Goal: Task Accomplishment & Management: Use online tool/utility

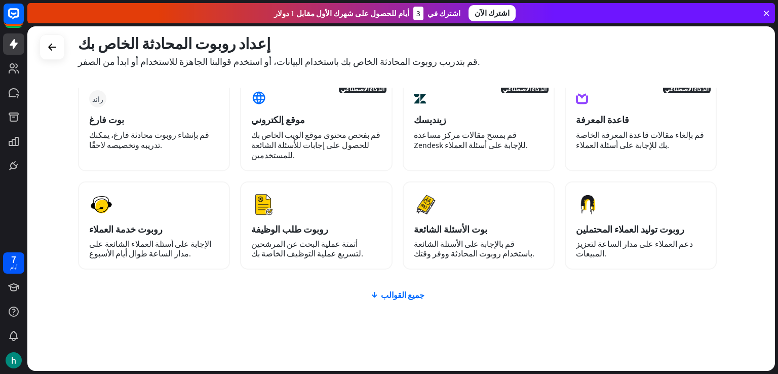
scroll to position [51, 0]
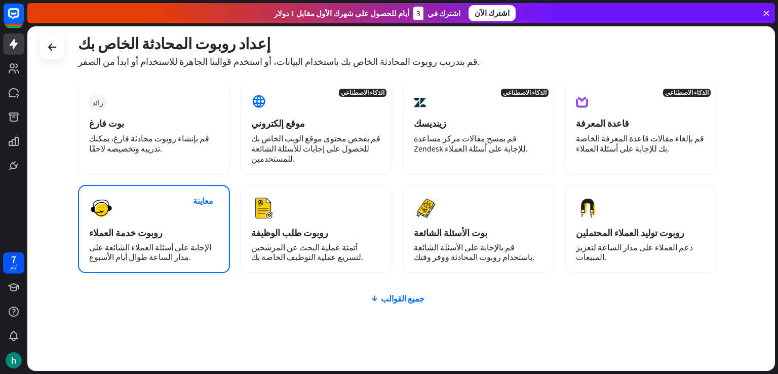
click at [103, 211] on div "معاينة روبوت خدمة العملاء الإجابة على أسئلة العملاء الشائعة على مدار الساعة طوا…" at bounding box center [154, 229] width 152 height 88
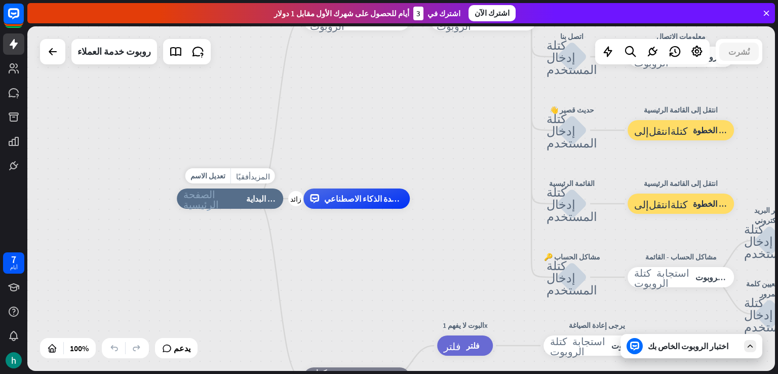
click at [257, 202] on font "نقطة البداية" at bounding box center [265, 199] width 39 height 10
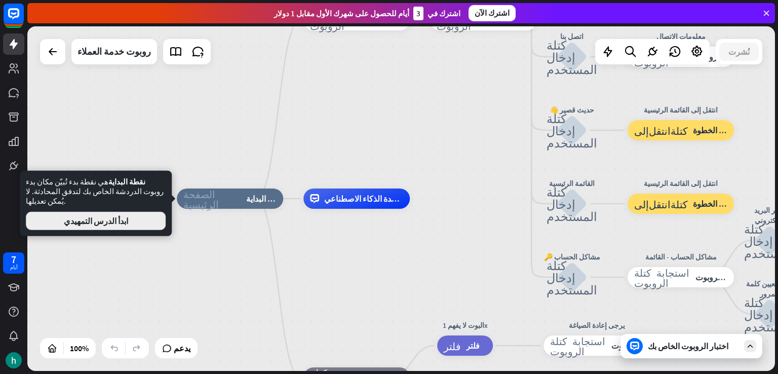
click at [133, 215] on button "ابدأ الدرس التمهيدي" at bounding box center [96, 221] width 140 height 18
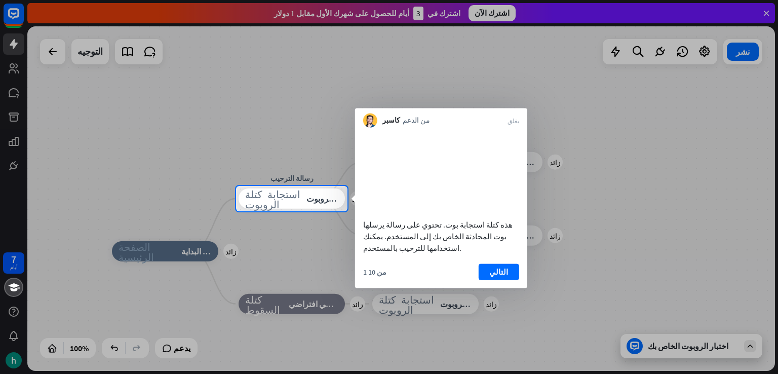
drag, startPoint x: 300, startPoint y: 202, endPoint x: 269, endPoint y: 260, distance: 66.2
click at [272, 264] on div "7 أيام يغلق مساعدة المنتج الخطوات الأولى ابدأ مع ChatBot مركز المساعدة اتبع الد…" at bounding box center [389, 187] width 778 height 374
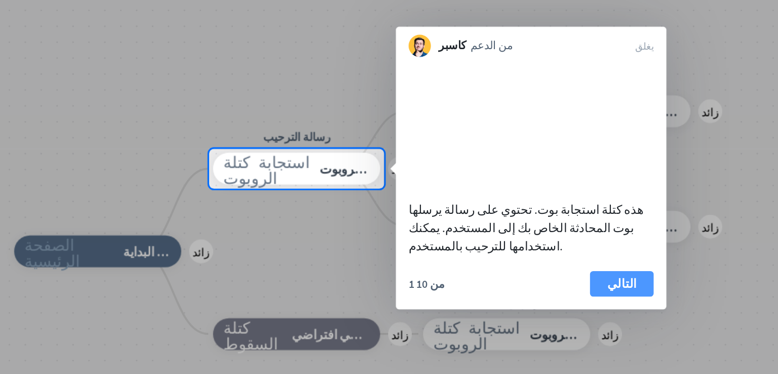
click at [501, 276] on font "التالي" at bounding box center [499, 272] width 19 height 10
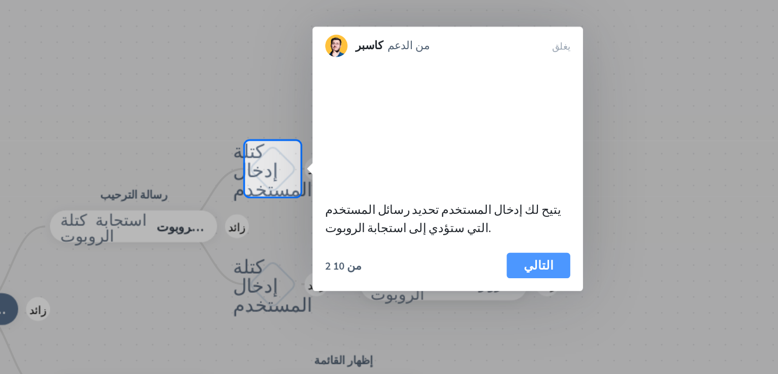
click at [446, 265] on font "التالي" at bounding box center [446, 260] width 19 height 10
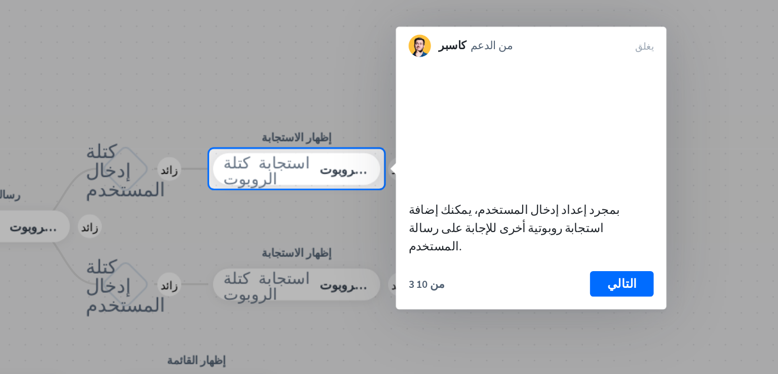
click at [446, 270] on div "3 من 10 التالي" at bounding box center [441, 276] width 172 height 24
click at [496, 273] on font "التالي" at bounding box center [499, 272] width 19 height 10
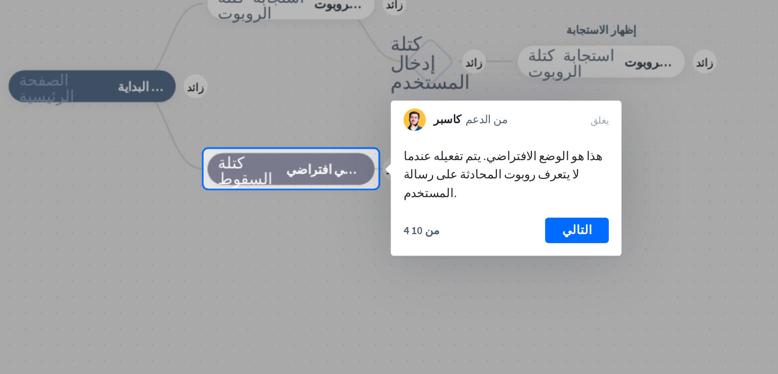
click at [477, 231] on button "التالي" at bounding box center [470, 238] width 41 height 16
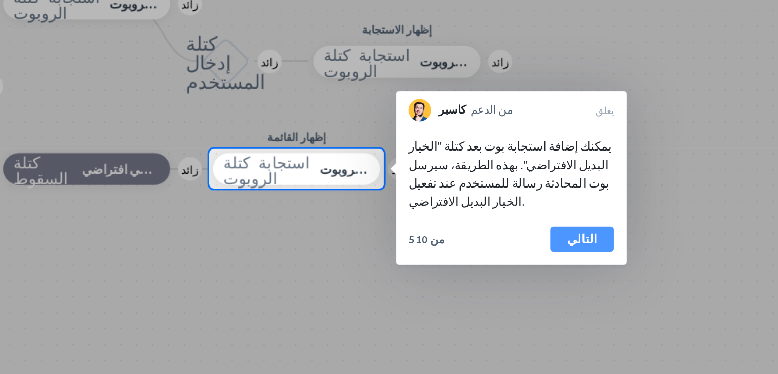
click at [464, 235] on button "التالي" at bounding box center [474, 243] width 41 height 16
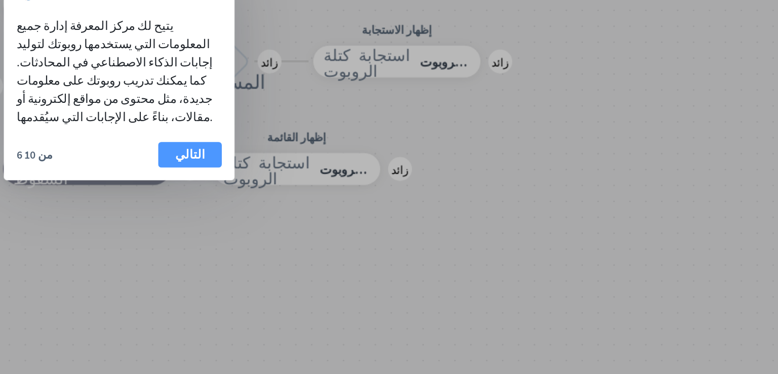
click at [229, 184] on font "التالي" at bounding box center [224, 189] width 19 height 10
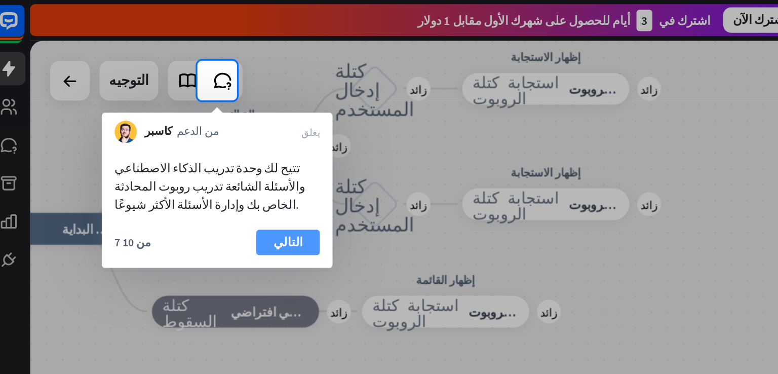
click at [185, 152] on font "التالي" at bounding box center [191, 155] width 19 height 10
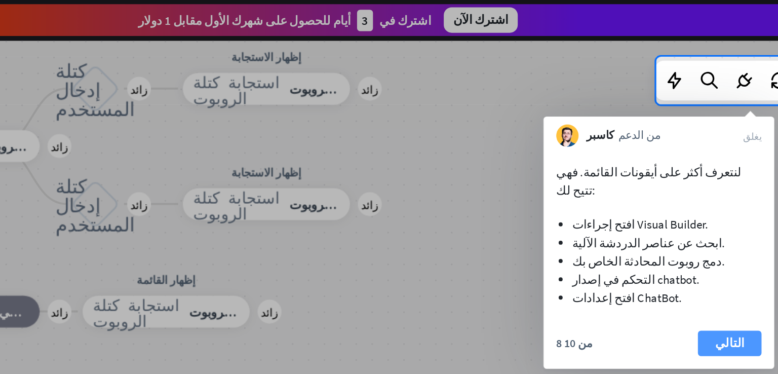
click at [652, 214] on font "التالي" at bounding box center [651, 219] width 19 height 10
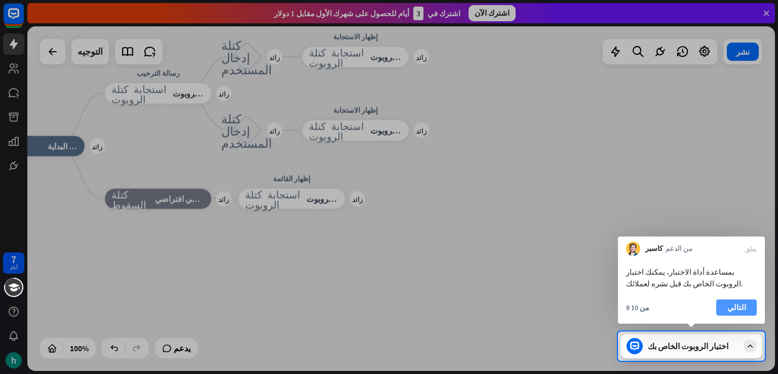
click at [742, 301] on font "التالي" at bounding box center [737, 308] width 19 height 14
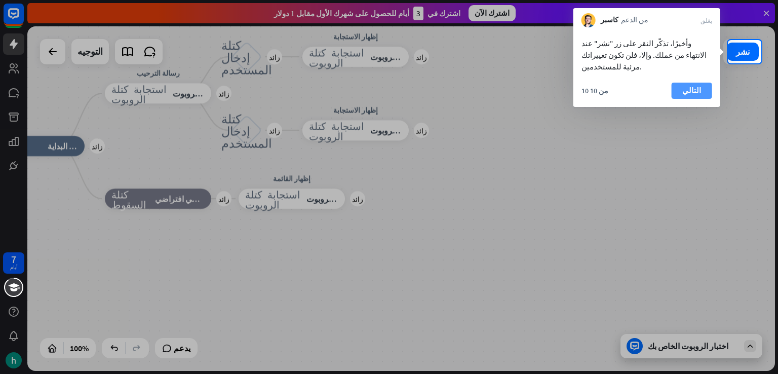
click at [691, 86] on font "التالي" at bounding box center [692, 91] width 19 height 10
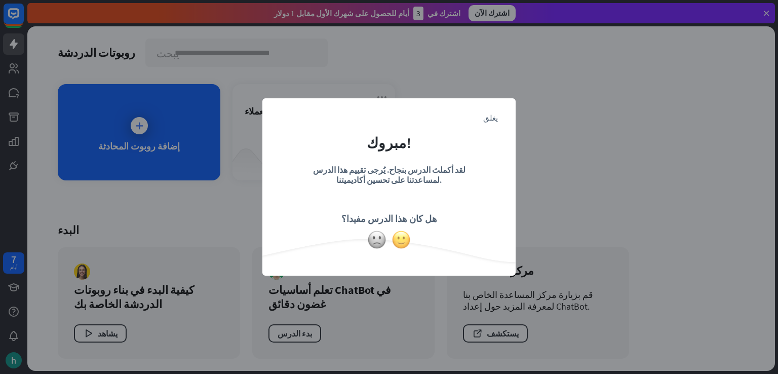
click at [404, 237] on img at bounding box center [401, 239] width 19 height 19
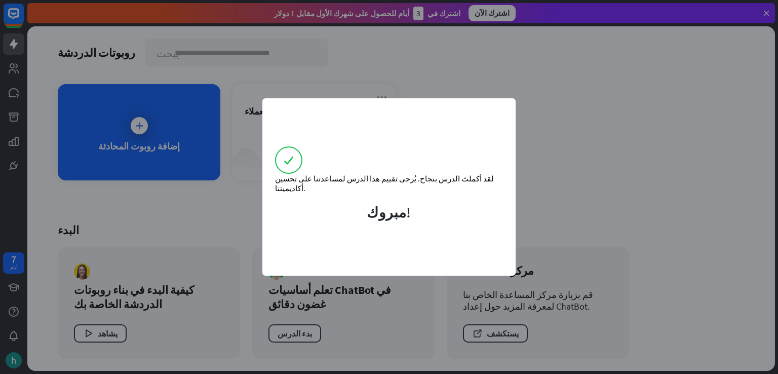
click at [140, 135] on div "لقد أكملتَ الدرس بنجاح. يُرجى تقييم هذا الدرس لمساعدتنا على تحسين أكاديميتنا. م…" at bounding box center [389, 187] width 778 height 374
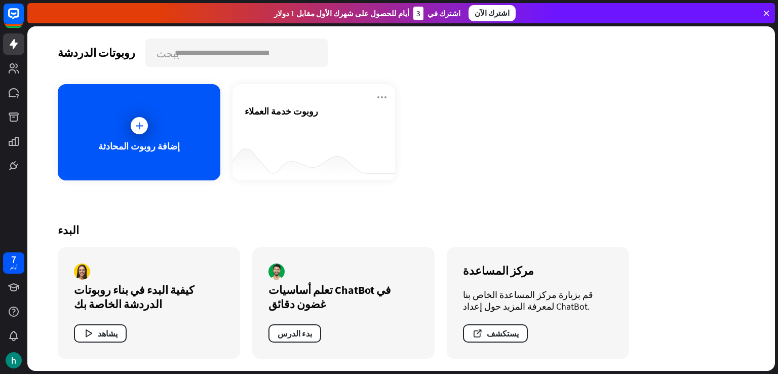
click at [140, 135] on div at bounding box center [139, 125] width 25 height 25
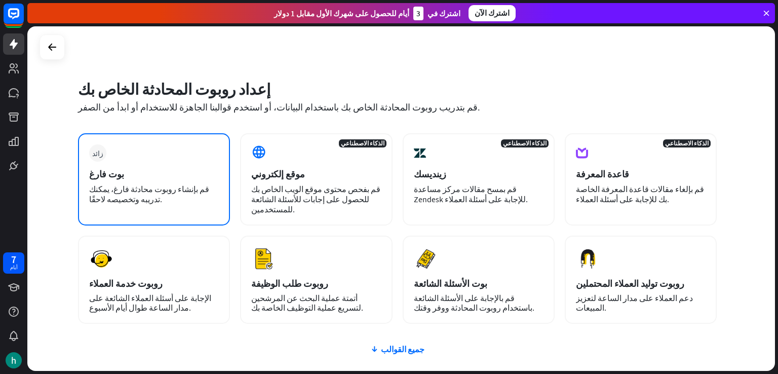
drag, startPoint x: 128, startPoint y: 268, endPoint x: 124, endPoint y: 207, distance: 61.0
click at [124, 207] on div "زائد بوت فارغ قم بإنشاء روبوت محادثة فارغ، يمكنك تدريبه وتخصيصه لاحقًا. الذكاء …" at bounding box center [397, 228] width 639 height 191
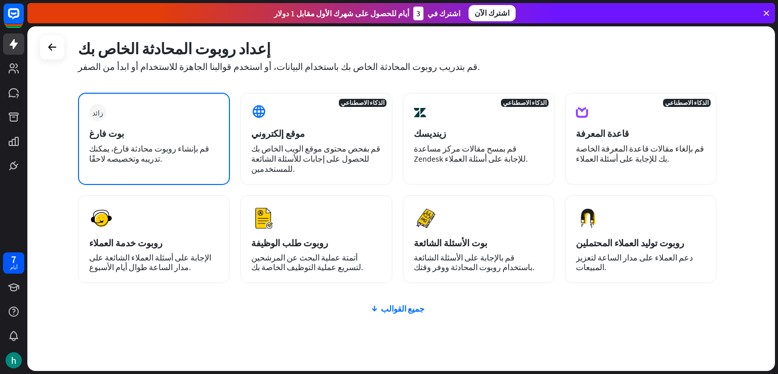
scroll to position [48, 0]
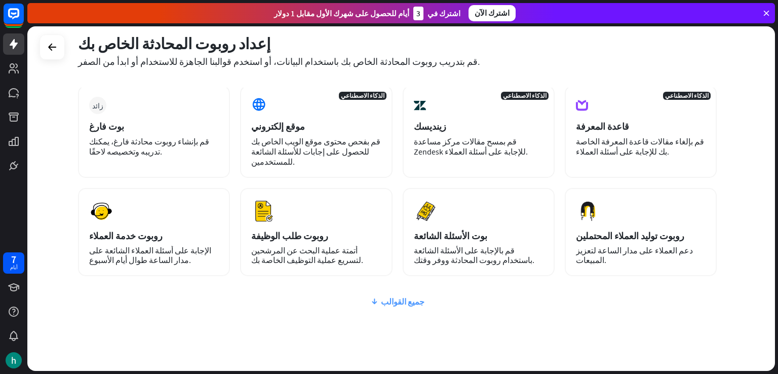
click at [391, 296] on font "جميع القوالب" at bounding box center [403, 301] width 44 height 10
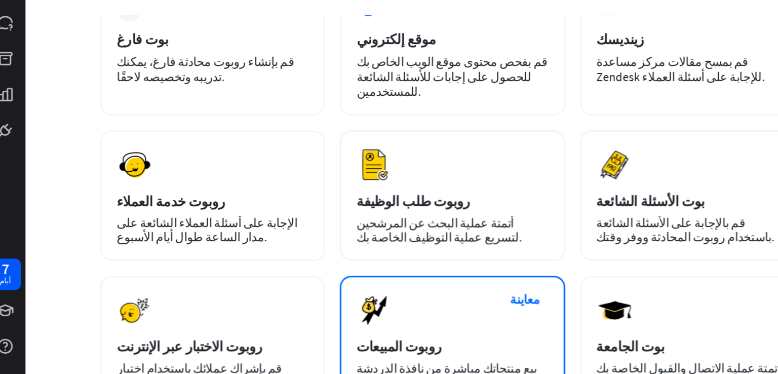
scroll to position [66, 0]
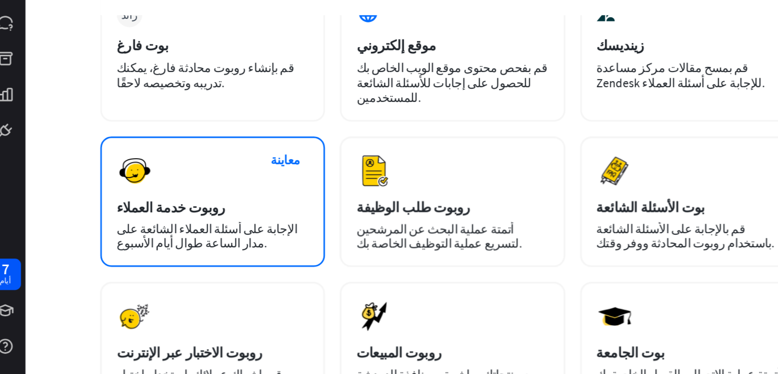
click at [127, 212] on font "روبوت خدمة العملاء" at bounding box center [125, 218] width 73 height 12
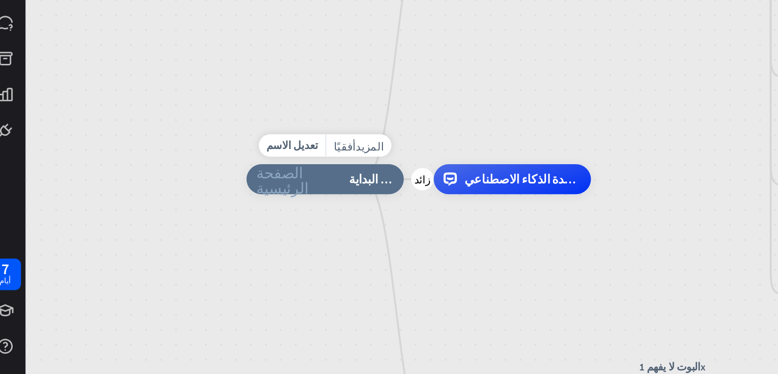
click at [257, 200] on font "نقطة البداية" at bounding box center [265, 199] width 39 height 10
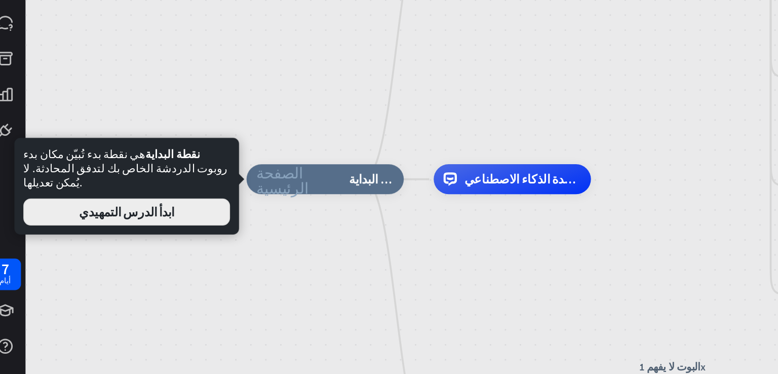
click at [121, 216] on font "ابدأ الدرس التمهيدي" at bounding box center [96, 221] width 64 height 10
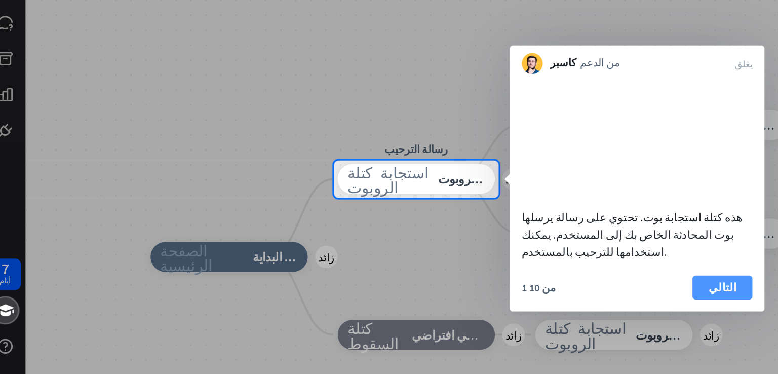
click at [499, 264] on button "التالي" at bounding box center [499, 272] width 41 height 16
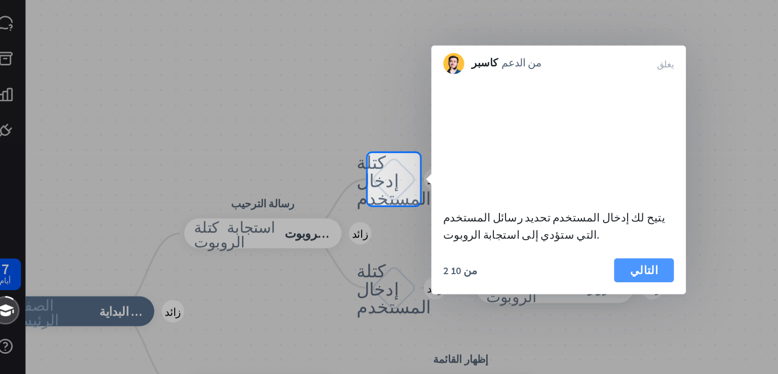
click at [451, 265] on font "التالي" at bounding box center [446, 260] width 19 height 10
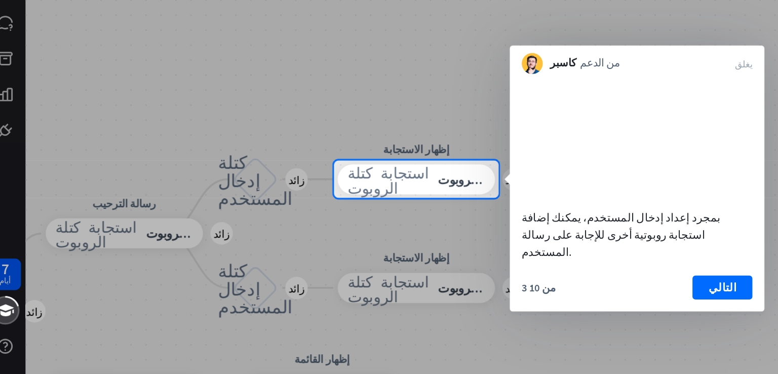
click at [450, 278] on div "3 من 10 التالي" at bounding box center [441, 276] width 172 height 24
click at [495, 268] on font "التالي" at bounding box center [499, 272] width 19 height 10
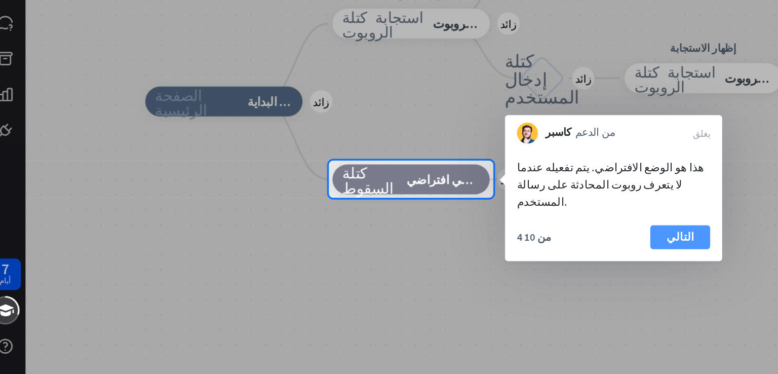
click at [478, 230] on button "التالي" at bounding box center [470, 238] width 41 height 16
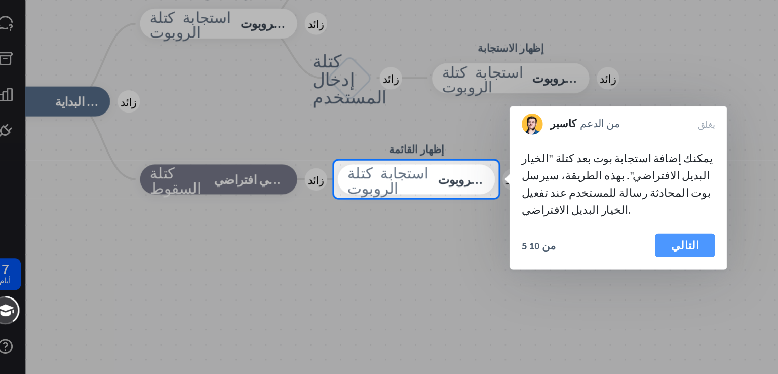
click at [464, 235] on button "التالي" at bounding box center [474, 243] width 41 height 16
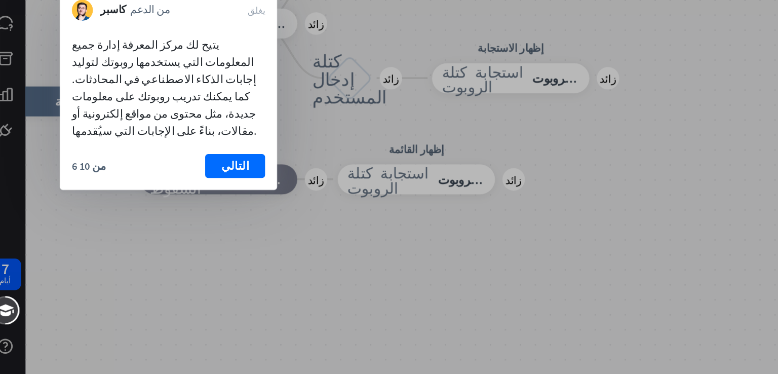
click at [168, 194] on body "النص الأصلي تقييم هذه الترجمة سيتم استخدام ملاحظاتك وآرائك للمساعدة في تحسين "ت…" at bounding box center [389, 187] width 778 height 374
click at [167, 184] on font "التالي" at bounding box center [169, 189] width 19 height 14
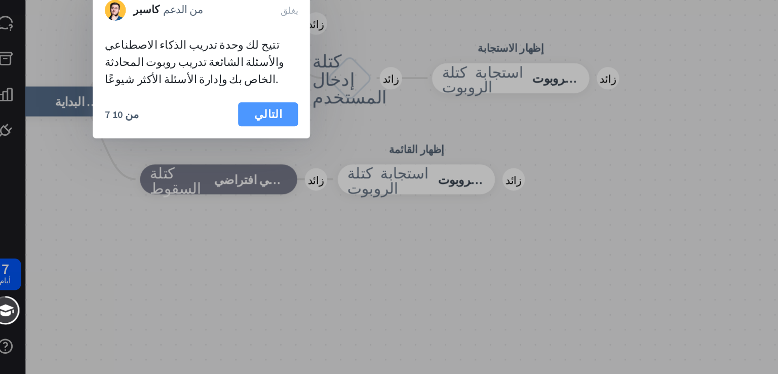
click at [182, 151] on button "التالي" at bounding box center [191, 154] width 41 height 16
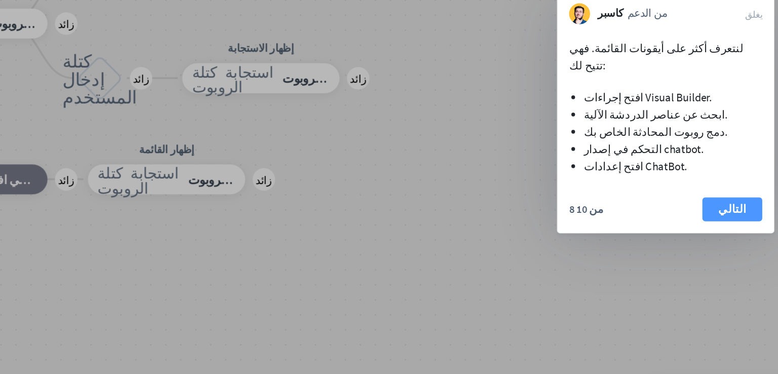
click at [683, 211] on button "التالي" at bounding box center [675, 219] width 41 height 16
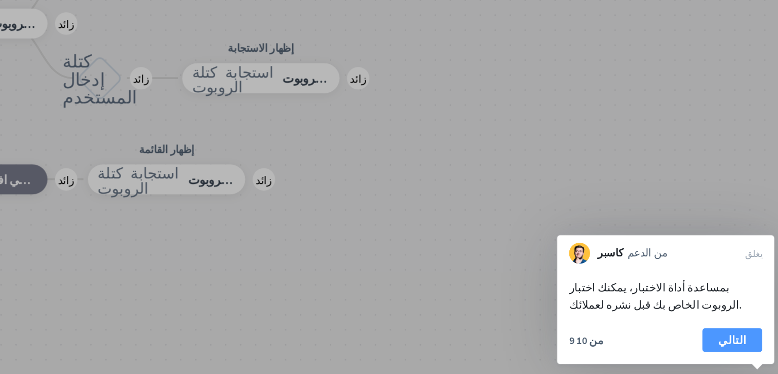
click at [680, 307] on font "التالي" at bounding box center [674, 308] width 19 height 10
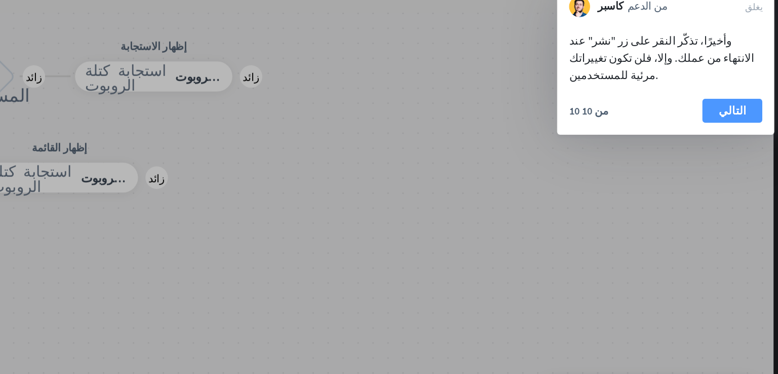
click at [749, 148] on font "التالي" at bounding box center [747, 153] width 19 height 10
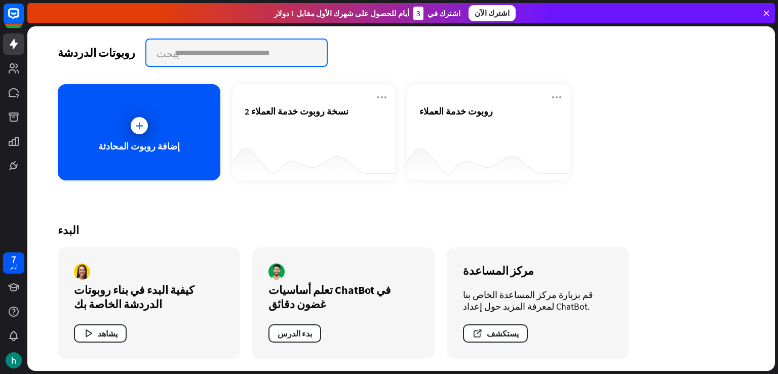
click at [171, 60] on input "text" at bounding box center [236, 53] width 180 height 26
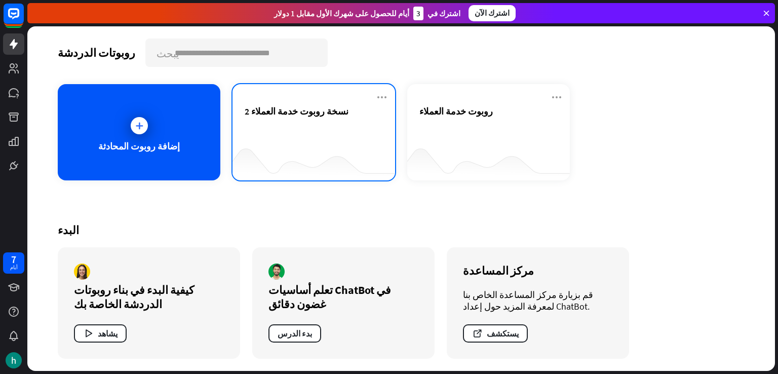
click at [288, 120] on div "نسخة روبوت خدمة العملاء 2" at bounding box center [314, 122] width 138 height 35
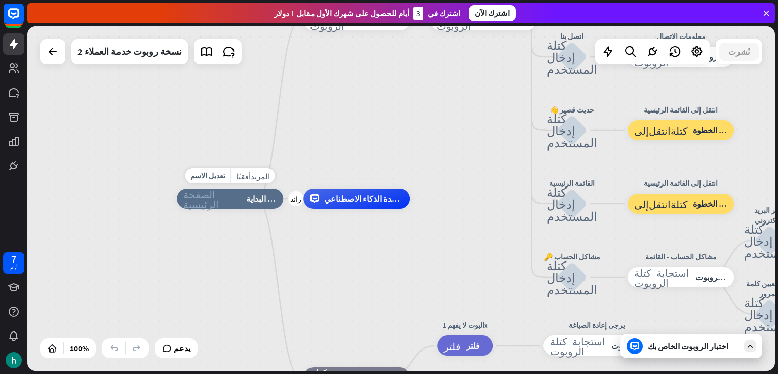
click at [239, 203] on div "الصفحة الرئيسية_2 نقطة البداية" at bounding box center [230, 199] width 106 height 20
click at [276, 265] on div "تعديل الاسم المزيد_أفقيًا الصفحة الرئيسية_2 نقطة البداية رسالة الترحيب استجابة …" at bounding box center [551, 371] width 748 height 345
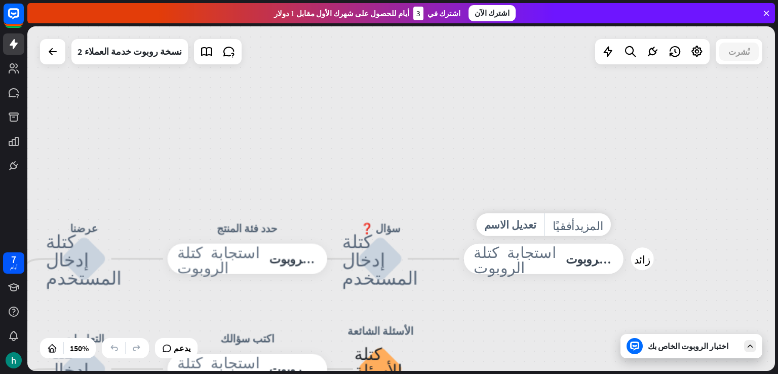
click at [566, 256] on font "استجابة الروبوت" at bounding box center [606, 258] width 81 height 15
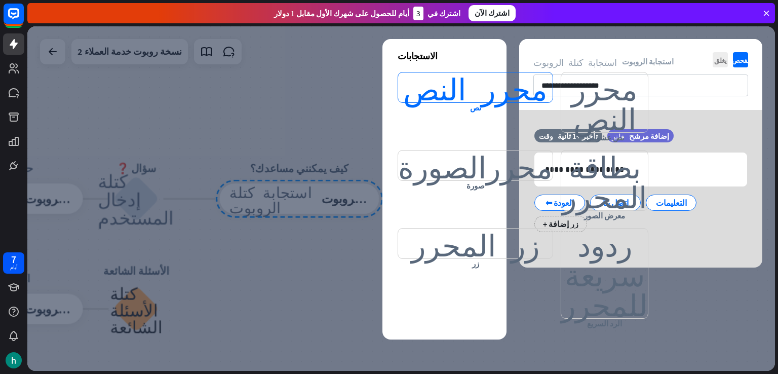
click at [485, 86] on font "محرر النص" at bounding box center [475, 87] width 144 height 30
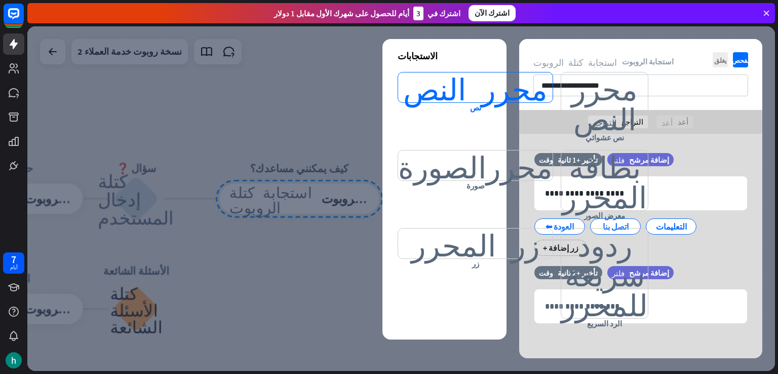
click at [485, 86] on font "محرر النص" at bounding box center [475, 87] width 144 height 30
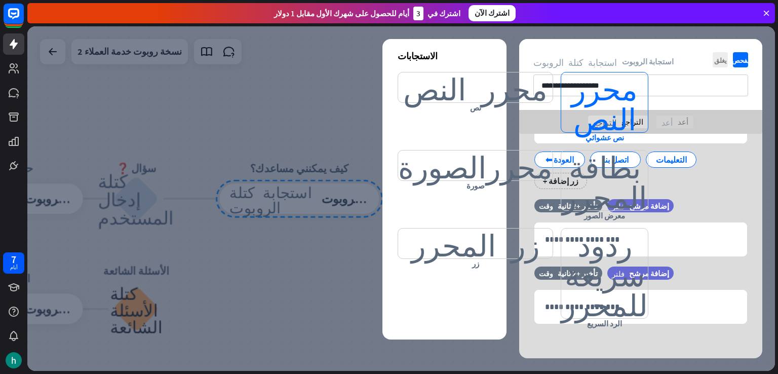
click at [572, 92] on font "محرر النص" at bounding box center [605, 102] width 66 height 60
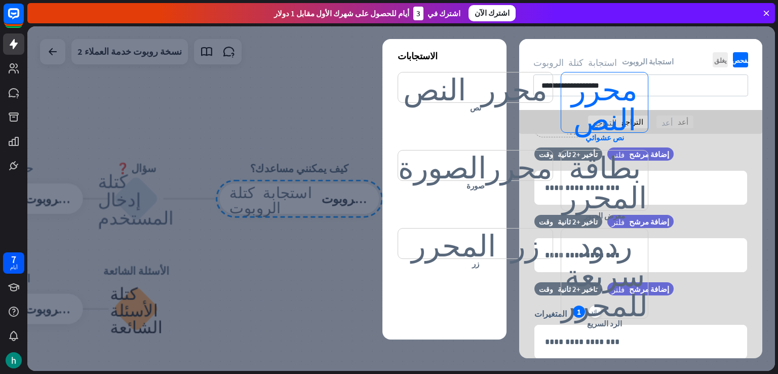
scroll to position [154, 0]
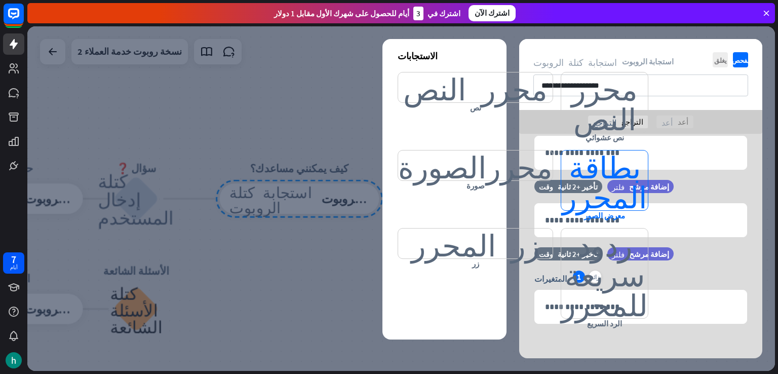
click at [574, 188] on font "بطاقة المحرر" at bounding box center [605, 181] width 85 height 60
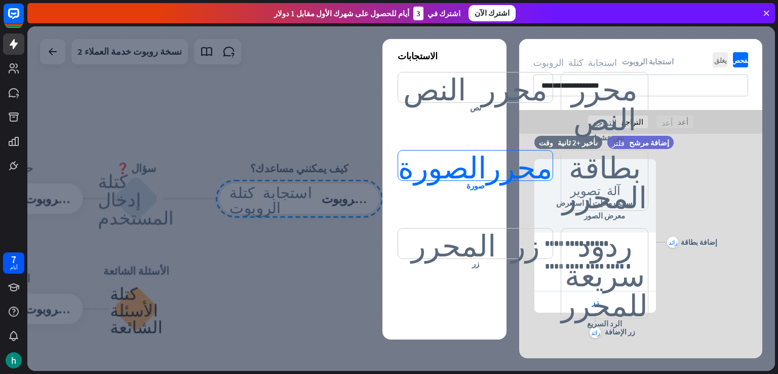
scroll to position [353, 0]
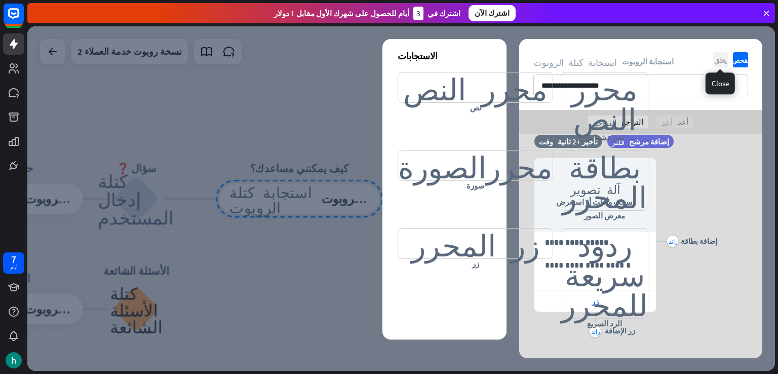
click at [719, 59] on font "يغلق" at bounding box center [721, 60] width 13 height 7
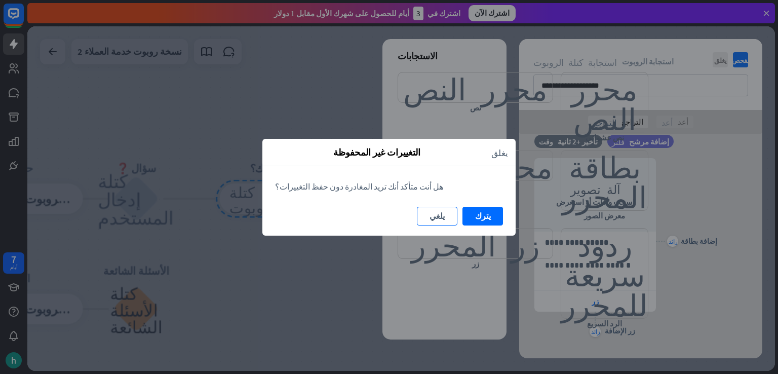
click at [445, 217] on button "يلغي" at bounding box center [437, 216] width 41 height 19
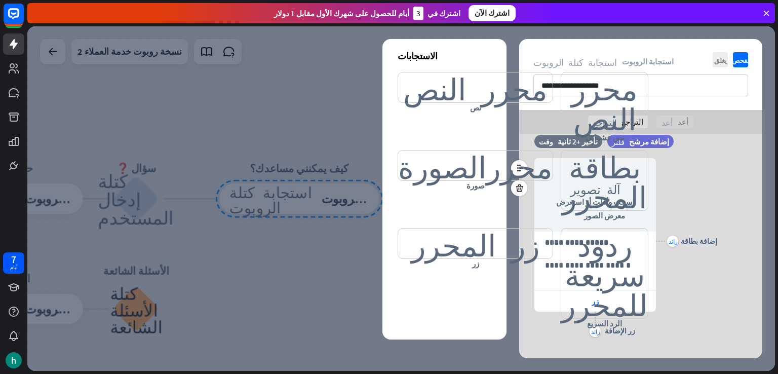
click at [673, 246] on div "زائد إضافة بطاقة" at bounding box center [686, 241] width 61 height 197
click at [674, 246] on div "زائد إضافة بطاقة" at bounding box center [686, 241] width 61 height 197
click at [674, 242] on font "زائد" at bounding box center [673, 241] width 9 height 6
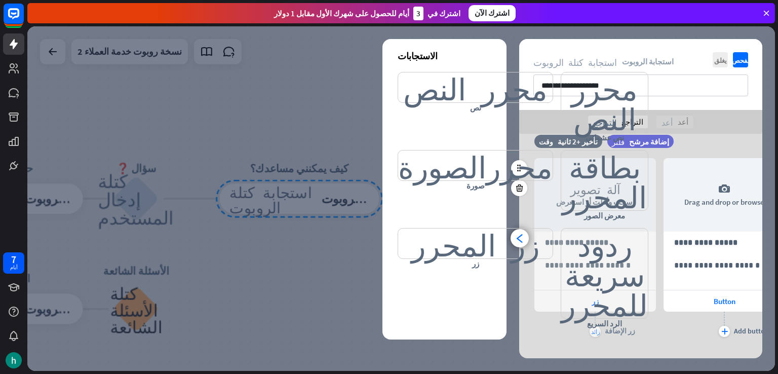
scroll to position [0, 83]
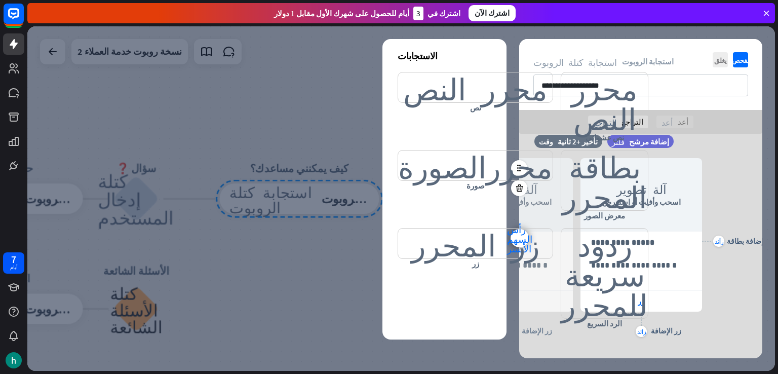
click at [721, 161] on div "زائد إضافة بطاقة" at bounding box center [732, 241] width 61 height 197
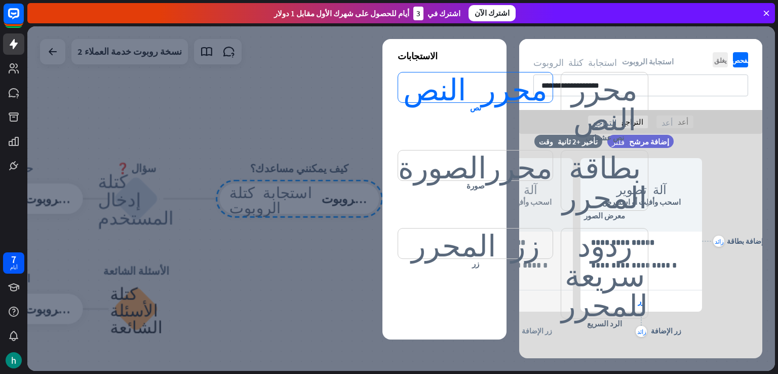
click at [486, 88] on font "محرر النص" at bounding box center [475, 87] width 144 height 30
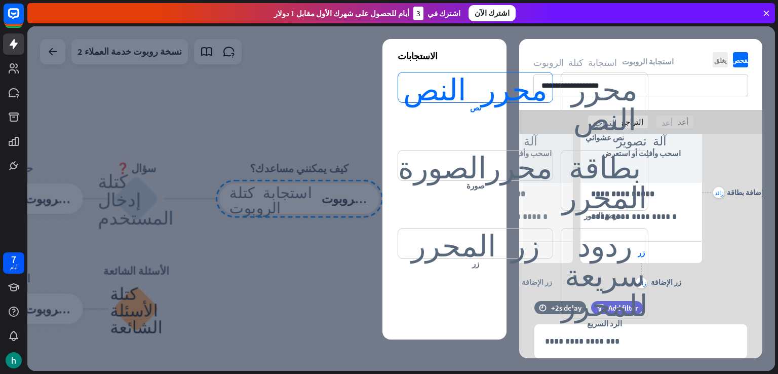
scroll to position [435, 0]
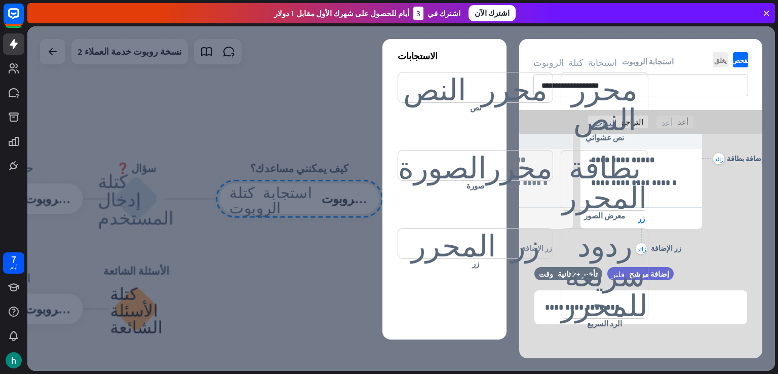
click at [227, 181] on div at bounding box center [401, 198] width 748 height 345
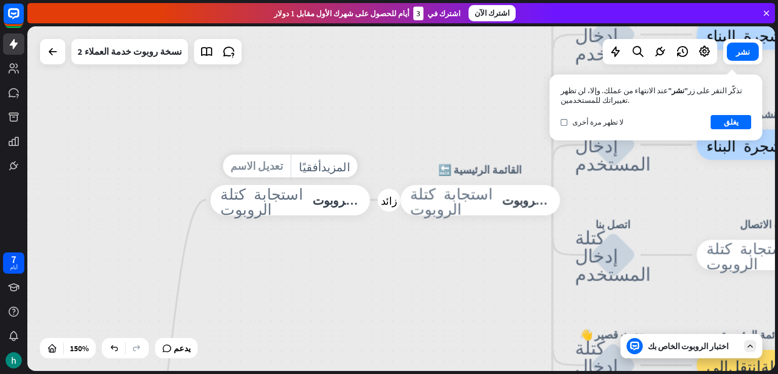
click at [255, 159] on font "تعديل الاسم" at bounding box center [257, 166] width 53 height 14
click at [247, 171] on input "**********" at bounding box center [290, 166] width 106 height 21
click at [248, 170] on input "**********" at bounding box center [290, 166] width 106 height 21
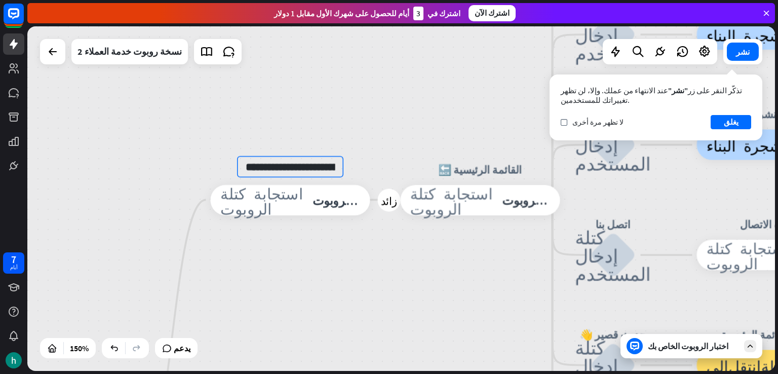
click at [248, 170] on input "**********" at bounding box center [290, 166] width 106 height 21
click at [250, 165] on input "**********" at bounding box center [290, 166] width 106 height 21
type input "**********"
click at [728, 126] on font "يغلق" at bounding box center [731, 122] width 15 height 10
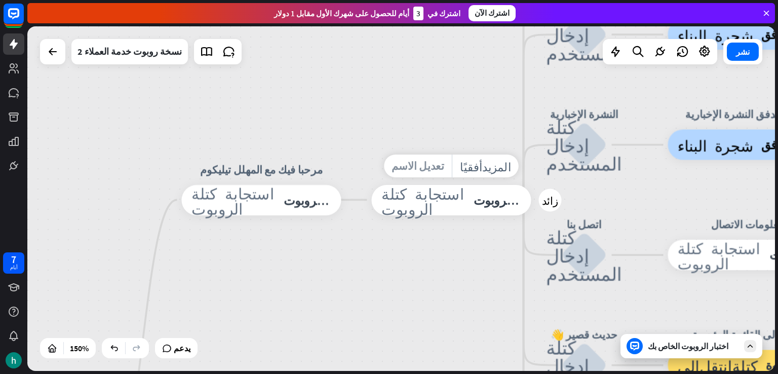
click at [431, 169] on font "تعديل الاسم" at bounding box center [418, 166] width 53 height 14
drag, startPoint x: 491, startPoint y: 165, endPoint x: 413, endPoint y: 167, distance: 77.6
click at [413, 167] on input "**********" at bounding box center [451, 166] width 106 height 21
type input "*******"
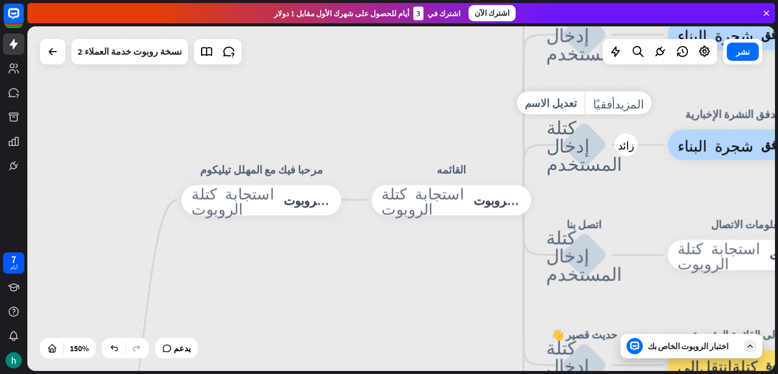
click at [607, 139] on icon "كتلة إدخال المستخدم" at bounding box center [585, 145] width 76 height 55
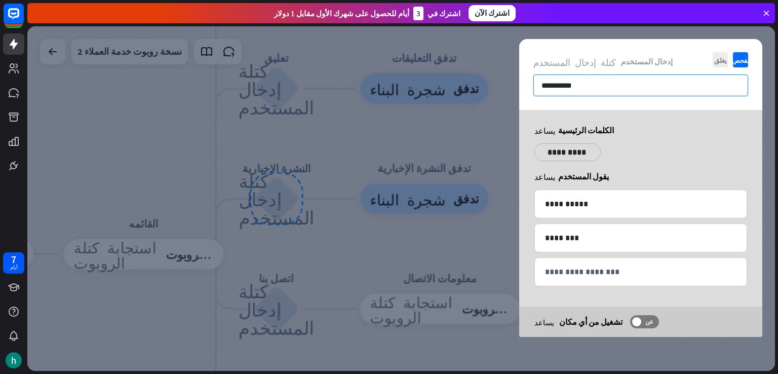
click at [596, 80] on input "**********" at bounding box center [641, 86] width 215 height 22
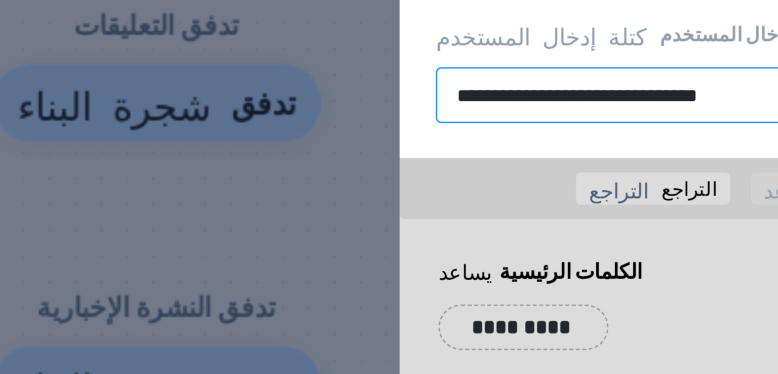
type input "**********"
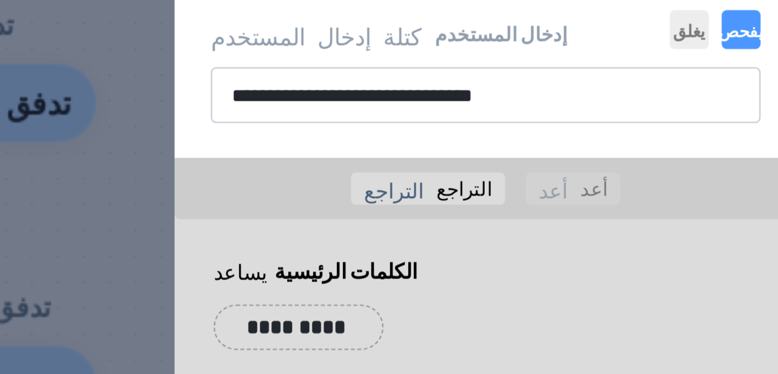
click at [740, 58] on font "يفحص" at bounding box center [741, 60] width 18 height 7
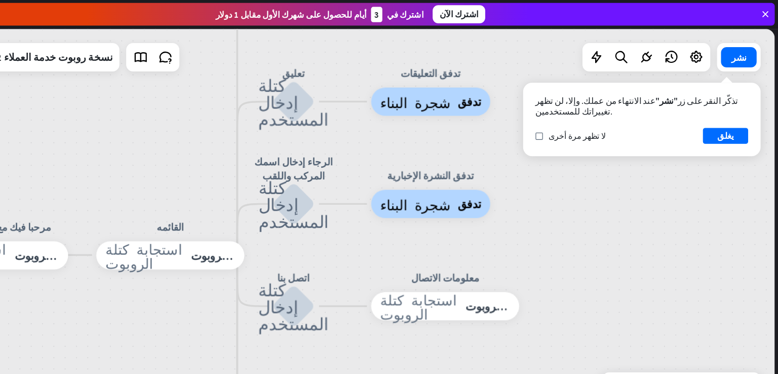
click at [723, 130] on div "تذكّر النقر على زر "نشر" عند الانتهاء من عملك. وإلا، لن تظهر تغييراتك للمستخدمي…" at bounding box center [656, 108] width 213 height 66
click at [723, 120] on button "يغلق" at bounding box center [731, 122] width 41 height 14
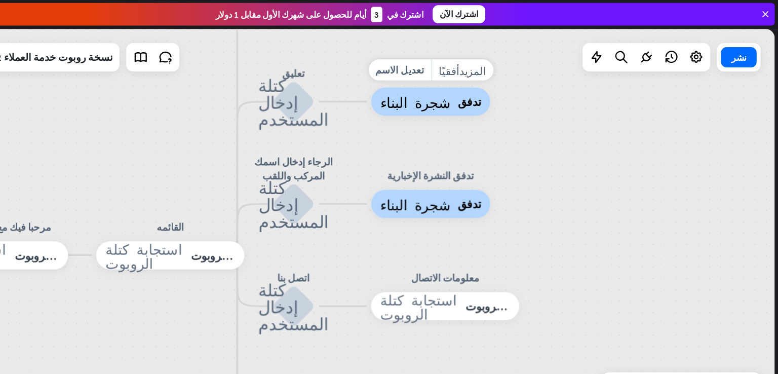
click at [469, 90] on font "شجرة البناء" at bounding box center [453, 91] width 63 height 13
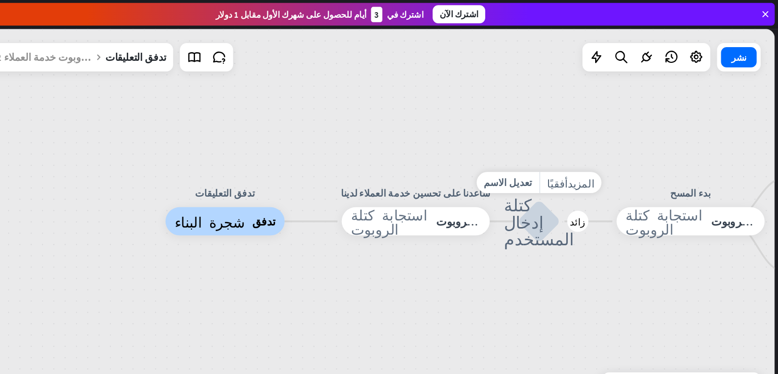
click at [558, 196] on font "كتلة إدخال المستخدم" at bounding box center [564, 198] width 63 height 46
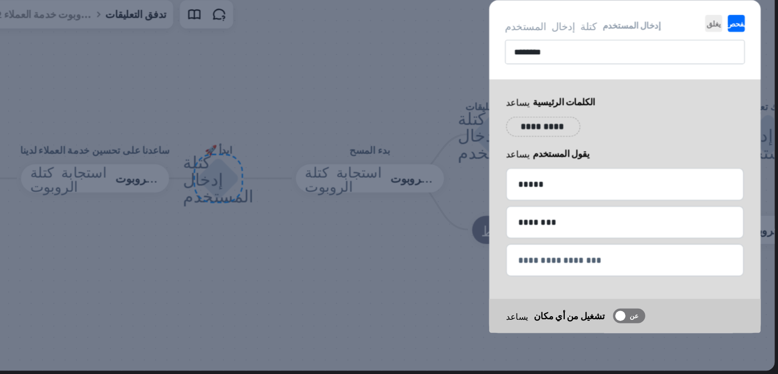
click at [426, 297] on div at bounding box center [401, 198] width 748 height 345
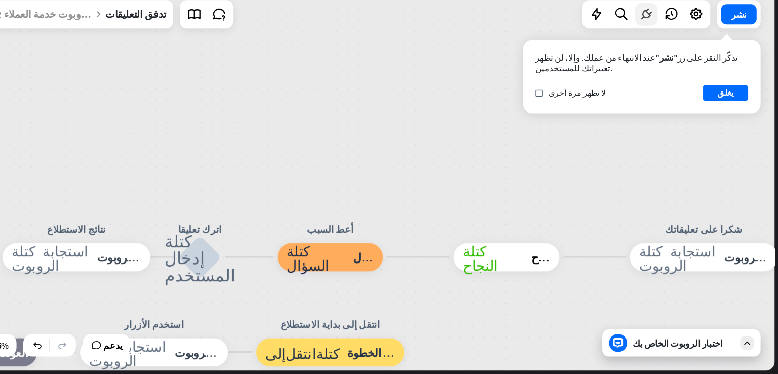
click at [667, 53] on icon at bounding box center [660, 51] width 13 height 13
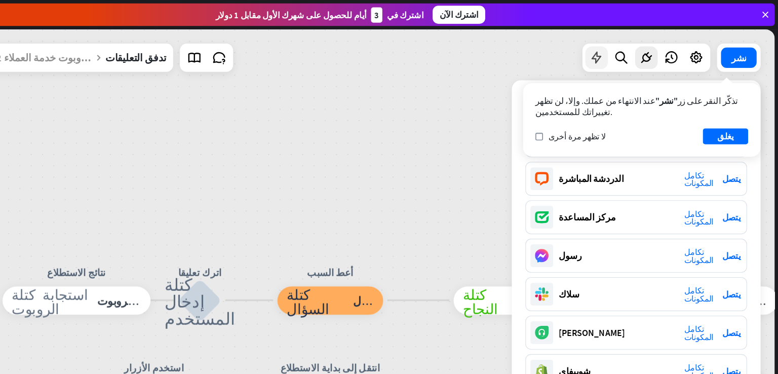
click at [619, 50] on icon at bounding box center [615, 51] width 13 height 13
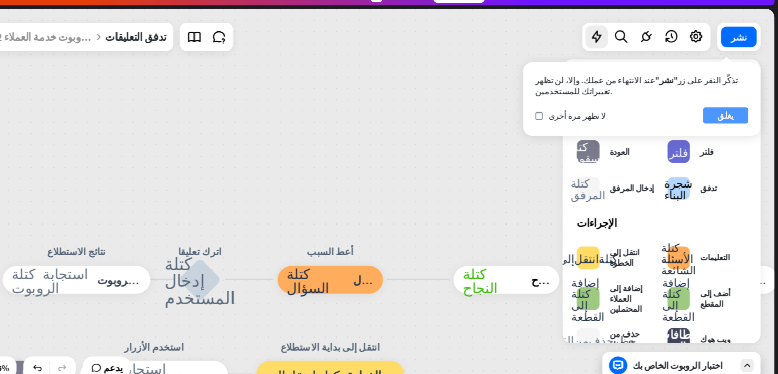
click at [735, 125] on font "يغلق" at bounding box center [731, 122] width 15 height 10
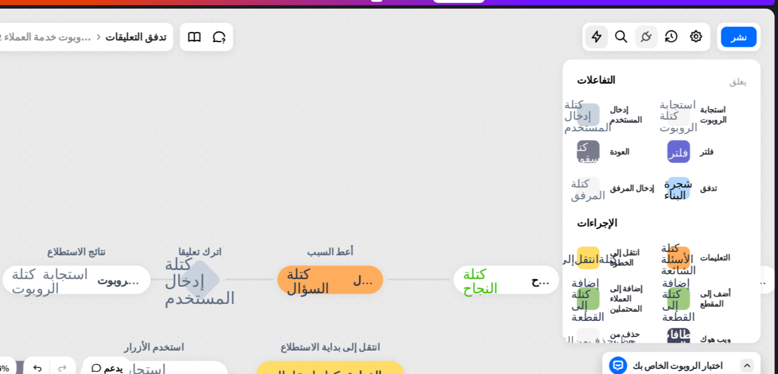
click at [663, 59] on div at bounding box center [660, 52] width 20 height 20
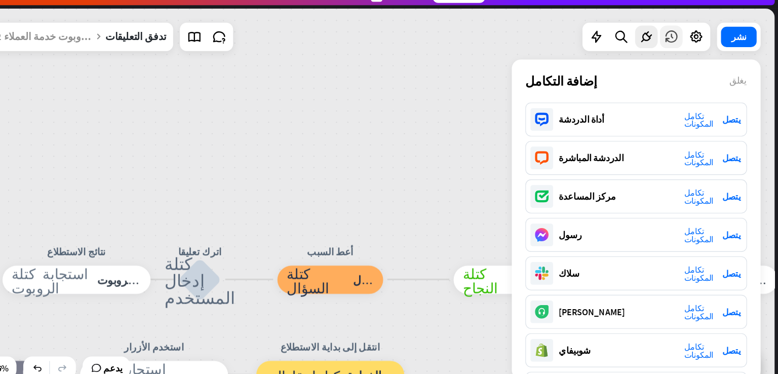
click at [687, 54] on icon at bounding box center [682, 51] width 13 height 13
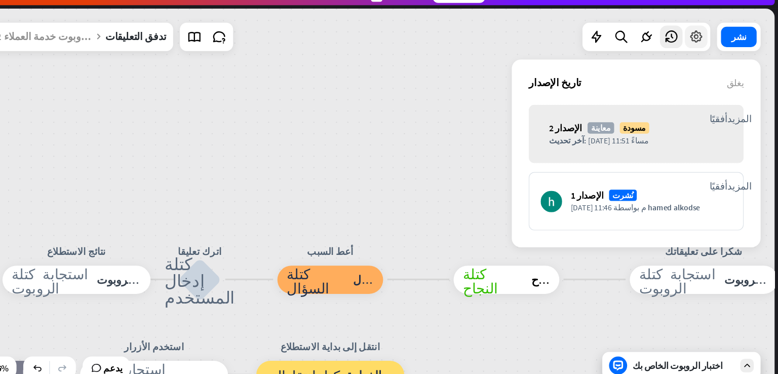
click at [704, 56] on icon at bounding box center [704, 51] width 13 height 13
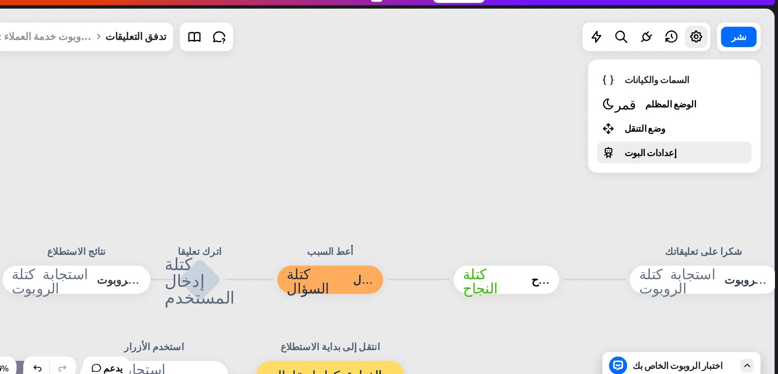
drag, startPoint x: 662, startPoint y: 144, endPoint x: 660, endPoint y: 153, distance: 8.7
click at [660, 153] on div "السمات والكيانات قمر الوضع المظلم وضع التنقل إعدادات البوت" at bounding box center [685, 122] width 155 height 101
click at [660, 153] on font "إعدادات البوت" at bounding box center [664, 156] width 47 height 10
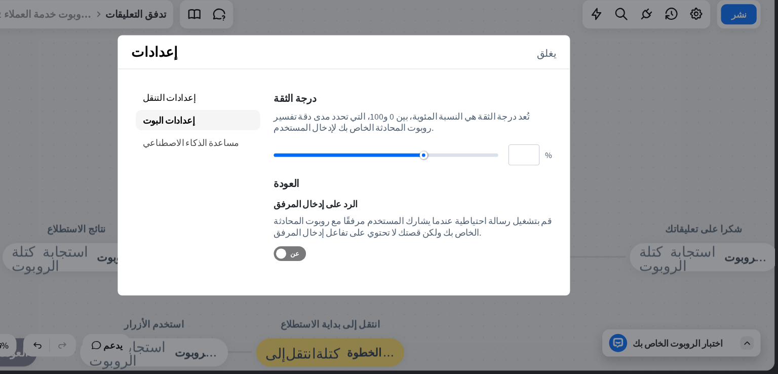
click at [237, 171] on font "مساعدة الذكاء الاصطناعي" at bounding box center [252, 167] width 87 height 10
type input "**"
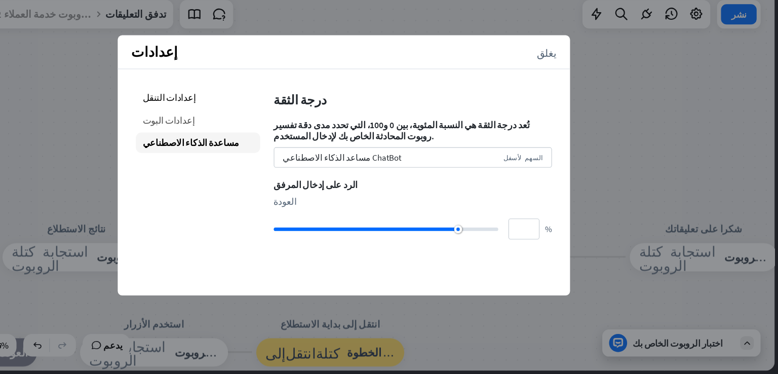
click at [228, 140] on div "إعدادات البوت" at bounding box center [258, 146] width 111 height 18
type input "**"
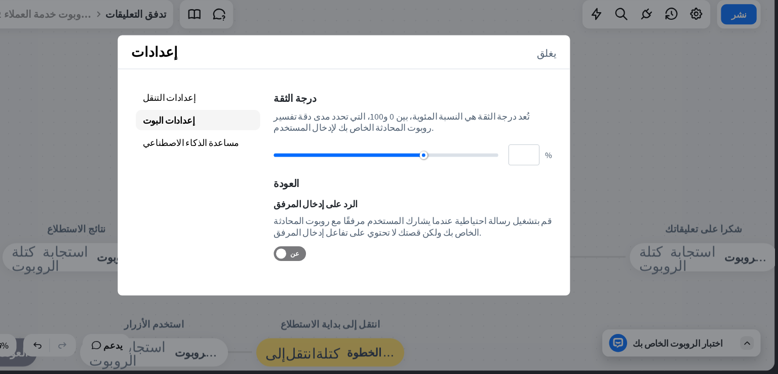
click at [224, 109] on div "إعدادات التنقل إعدادات البوت مساعدة الذكاء الاصطناعي درجة الثقة تُعد درجة الثقة…" at bounding box center [389, 195] width 405 height 188
click at [226, 127] on font "إعدادات التنقل" at bounding box center [233, 126] width 48 height 10
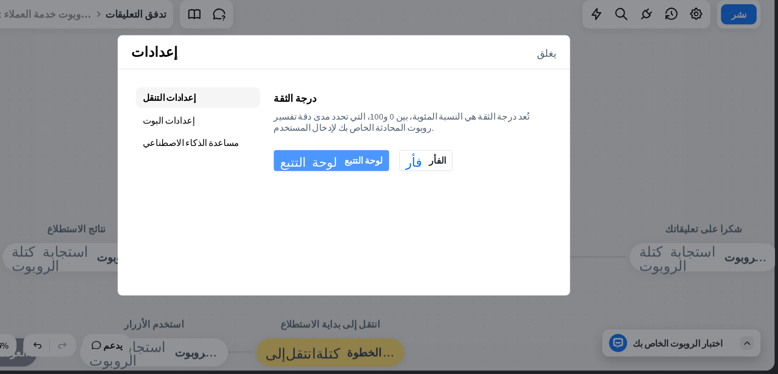
click at [399, 183] on font "لوحة التتبع" at bounding box center [407, 182] width 34 height 10
click at [571, 87] on font "يغلق" at bounding box center [571, 85] width 18 height 9
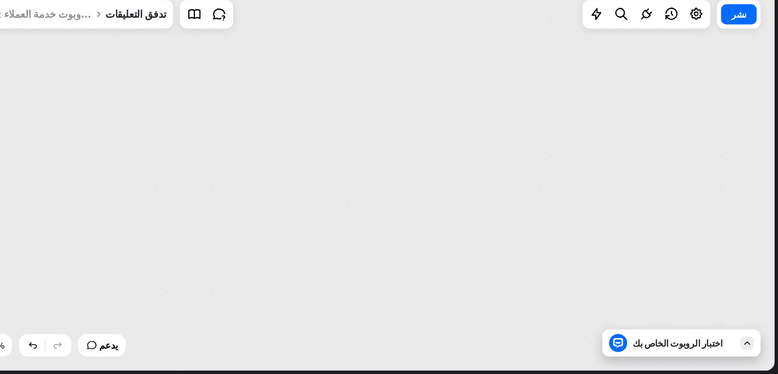
click at [187, 167] on div "تدفق التعليقات شجرة البناء تدفق ساعدنا على تحسين خدمة العملاء لدينا استجابة كتل…" at bounding box center [401, 198] width 748 height 345
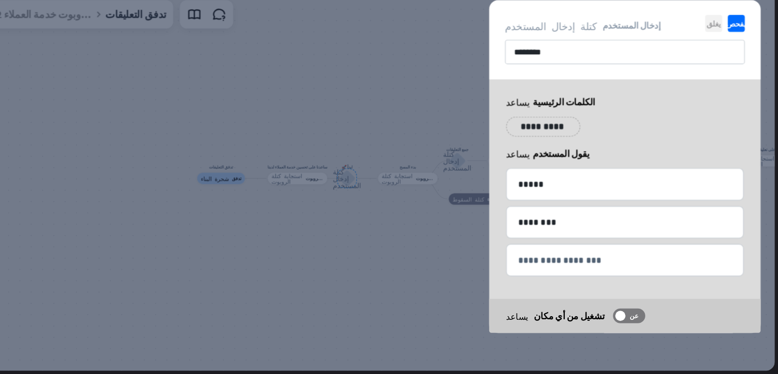
click at [725, 57] on font "يغلق" at bounding box center [721, 60] width 13 height 7
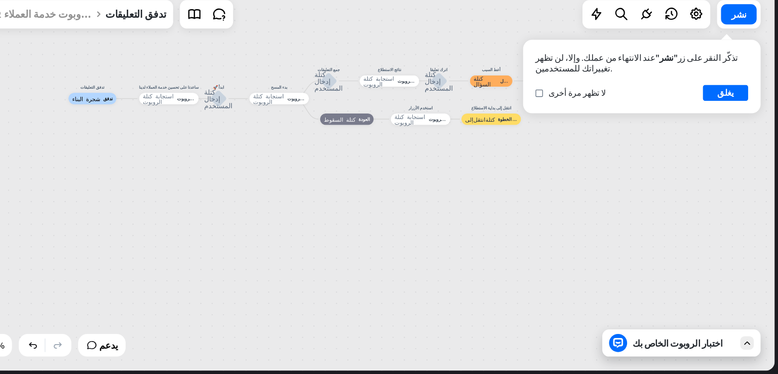
click at [668, 349] on font "اختبار الروبوت الخاص بك" at bounding box center [688, 346] width 81 height 10
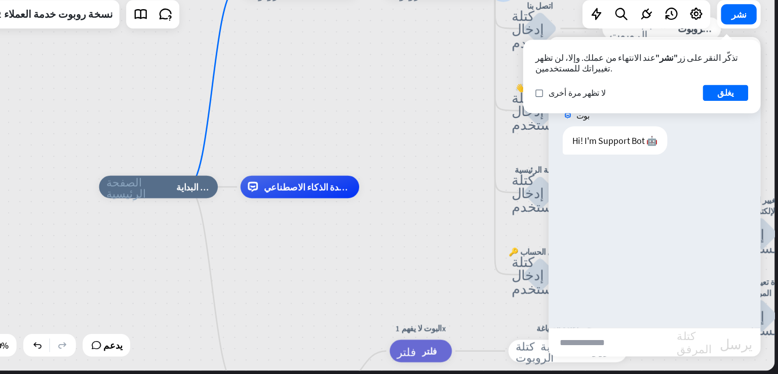
click at [656, 343] on input "text" at bounding box center [630, 345] width 115 height 25
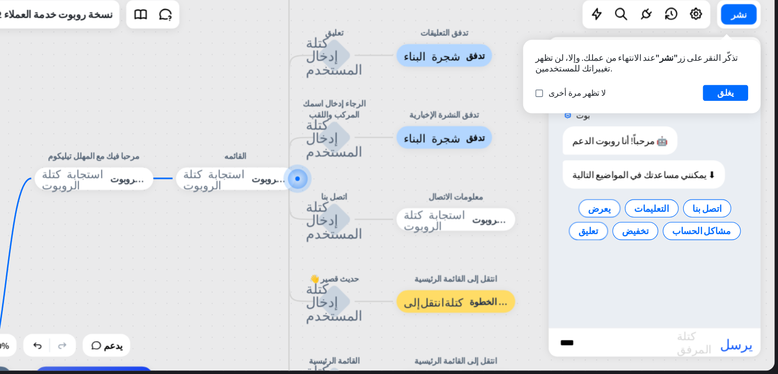
type input "*****"
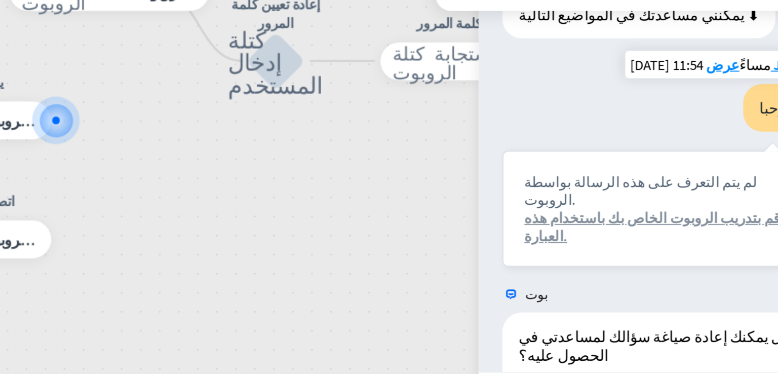
click at [643, 246] on font "قم بتدريب الروبوت الخاص بك باستخدام هذه العبارة." at bounding box center [665, 255] width 136 height 19
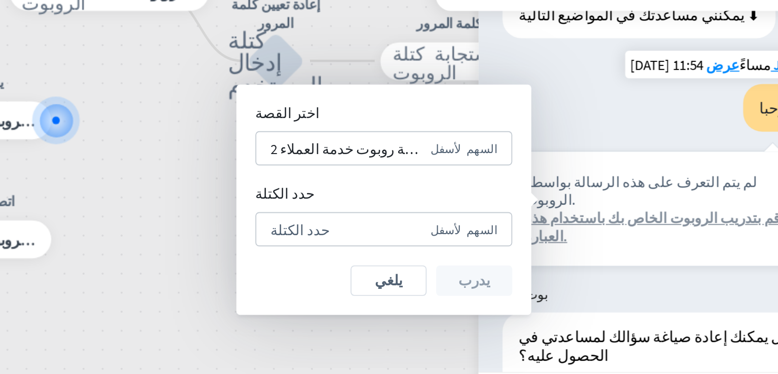
click at [643, 246] on font "قم بتدريب الروبوت الخاص بك باستخدام هذه العبارة." at bounding box center [665, 255] width 136 height 19
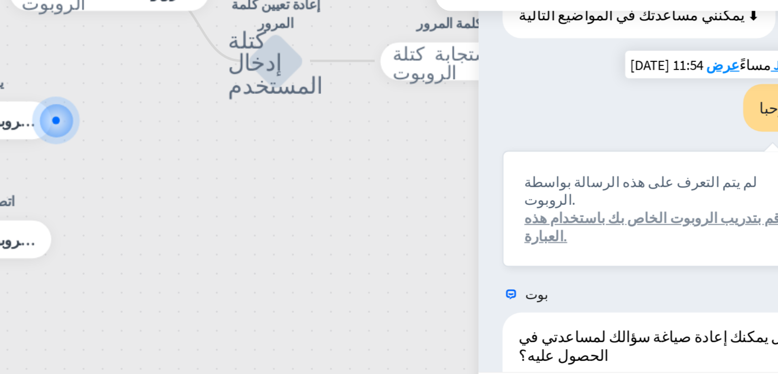
click at [642, 246] on font "قم بتدريب الروبوت الخاص بك باستخدام هذه العبارة." at bounding box center [665, 255] width 136 height 19
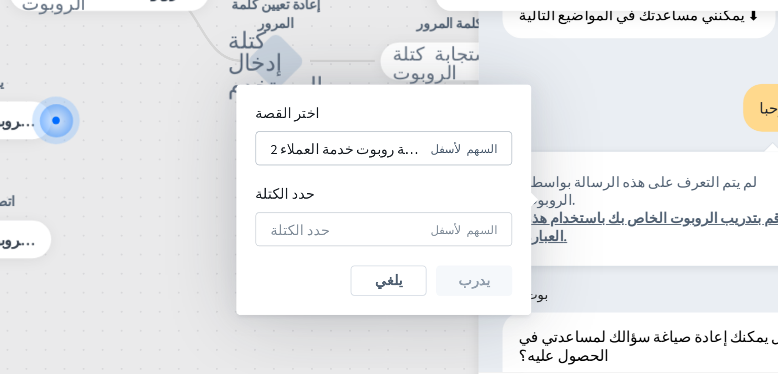
click at [524, 258] on div "حدد الكتلة السهم لأسفل" at bounding box center [522, 256] width 137 height 18
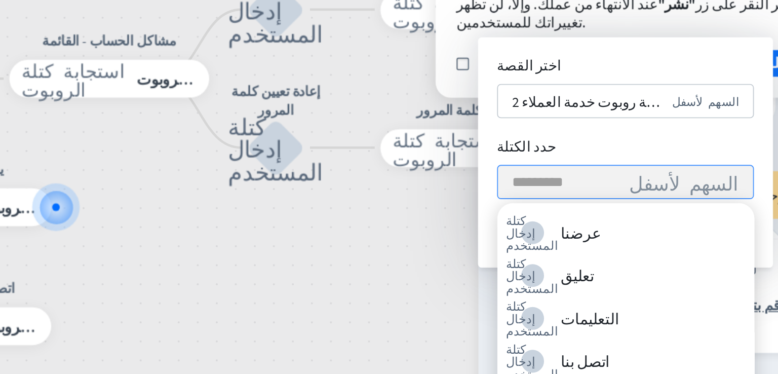
click at [613, 184] on input "search" at bounding box center [619, 185] width 57 height 17
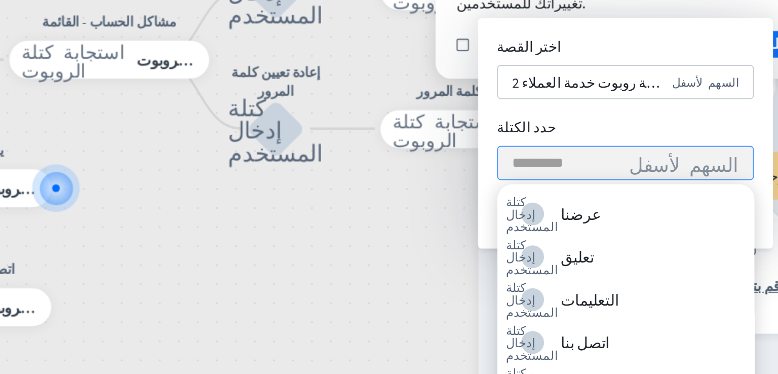
click at [592, 187] on input "search" at bounding box center [619, 185] width 57 height 17
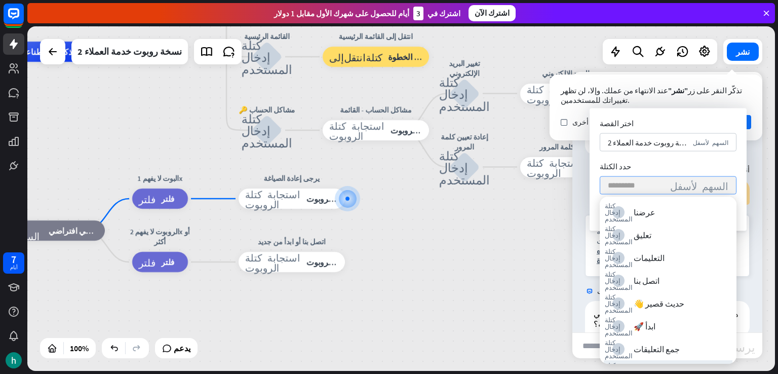
click at [614, 183] on input "search" at bounding box center [636, 185] width 57 height 17
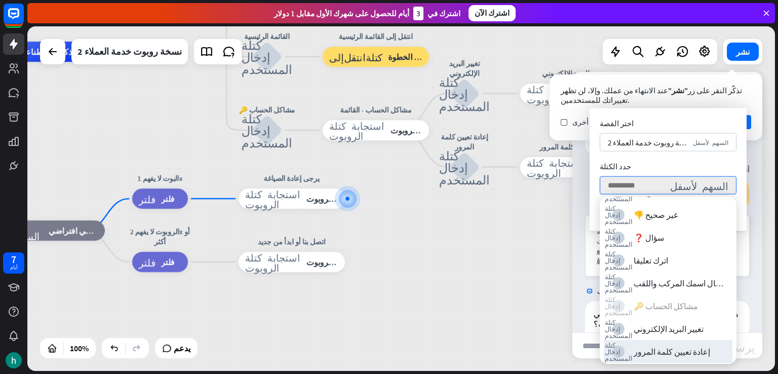
scroll to position [229, 0]
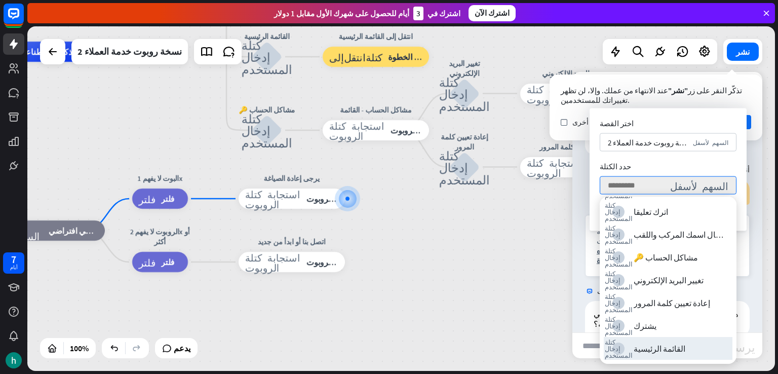
click at [644, 346] on font "القائمة الرئيسية" at bounding box center [660, 349] width 52 height 10
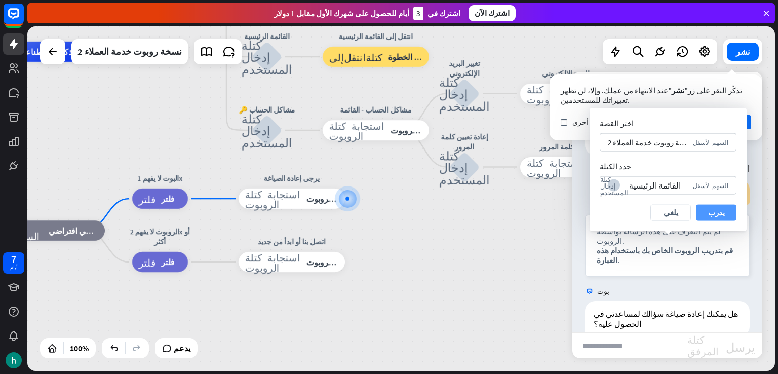
click at [721, 220] on button "يدرب" at bounding box center [716, 213] width 41 height 16
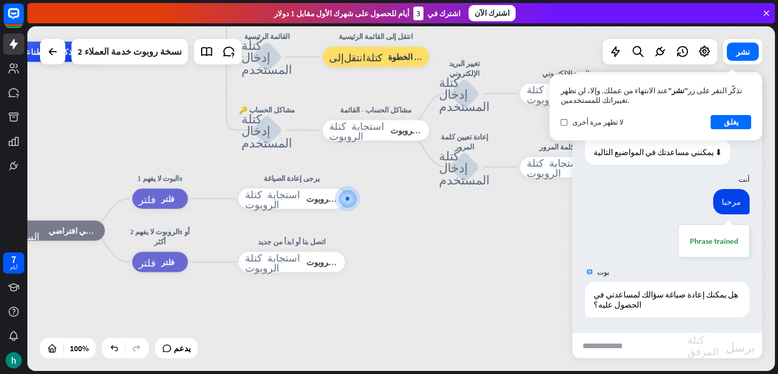
scroll to position [43, 0]
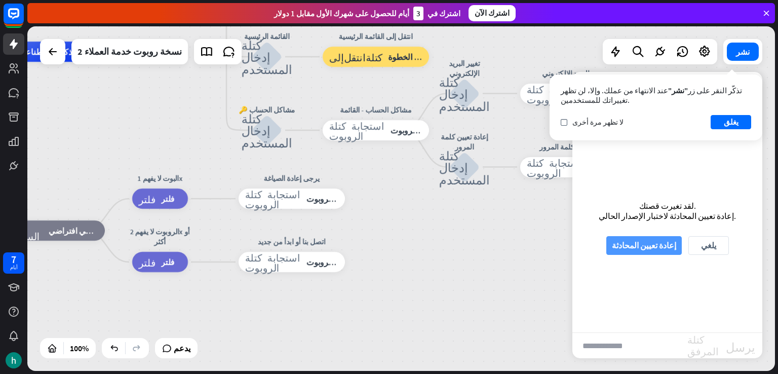
click at [664, 246] on font "إعادة تعيين المحادثة" at bounding box center [644, 245] width 64 height 10
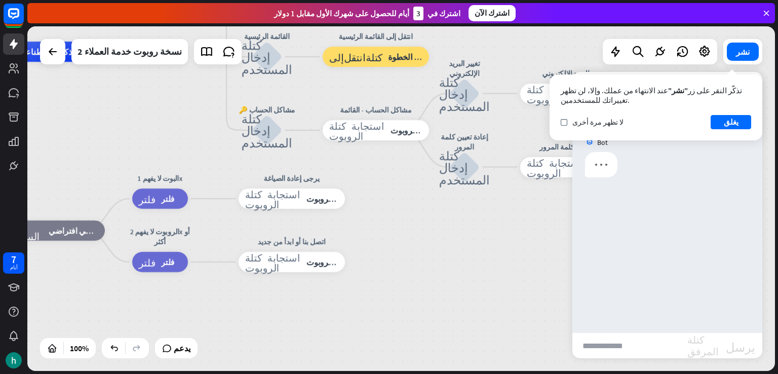
scroll to position [0, 0]
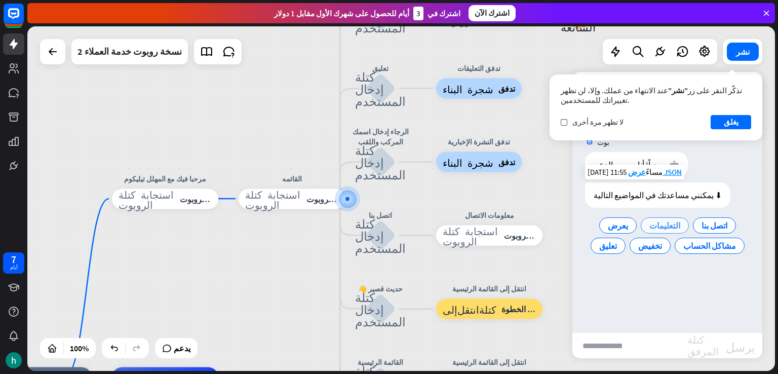
click at [651, 225] on font "التعليمات" at bounding box center [665, 225] width 31 height 10
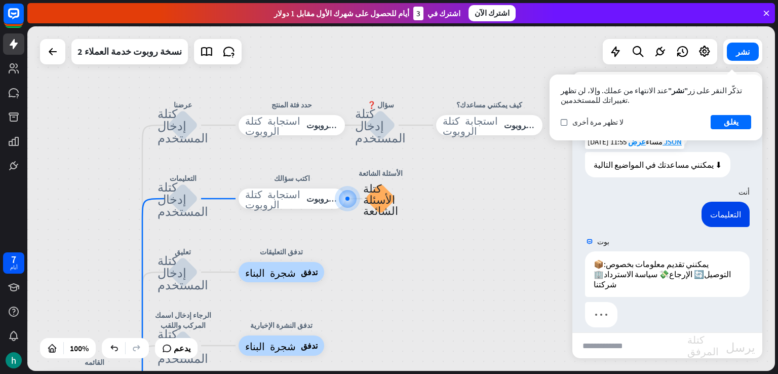
scroll to position [61, 0]
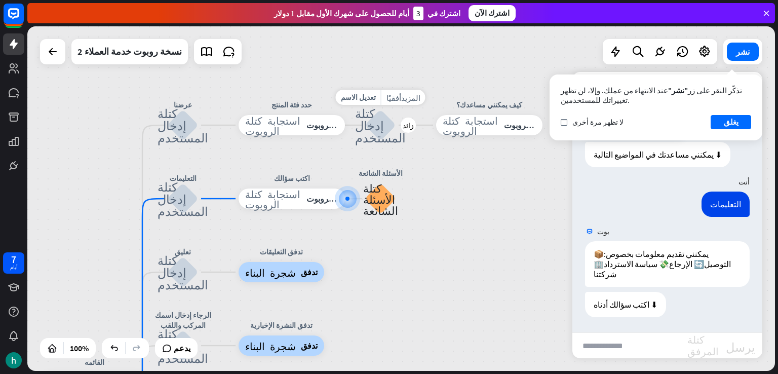
click at [382, 124] on font "كتلة إدخال المستخدم" at bounding box center [380, 124] width 51 height 37
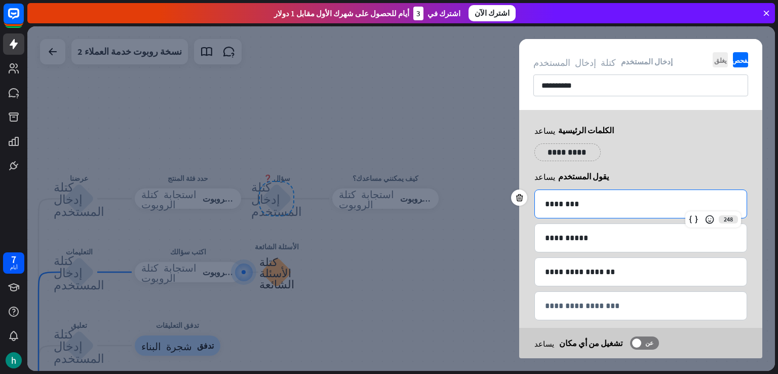
click at [569, 210] on div "********" at bounding box center [641, 204] width 212 height 28
click at [574, 255] on div "**********" at bounding box center [641, 258] width 213 height 136
click at [589, 296] on div "**********" at bounding box center [641, 306] width 212 height 28
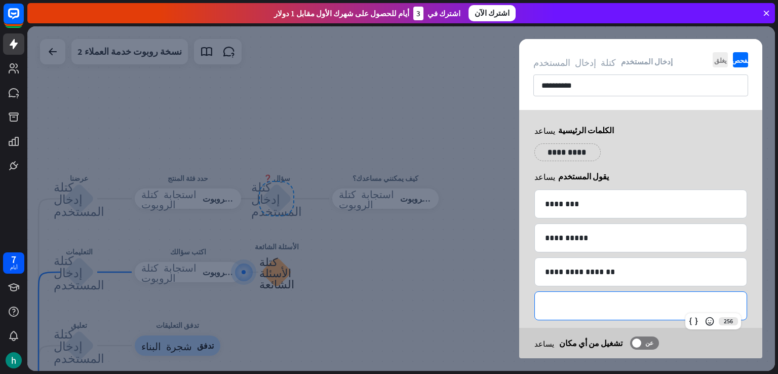
click at [589, 296] on div "**********" at bounding box center [641, 306] width 212 height 28
click at [642, 342] on span "عن" at bounding box center [650, 343] width 16 height 8
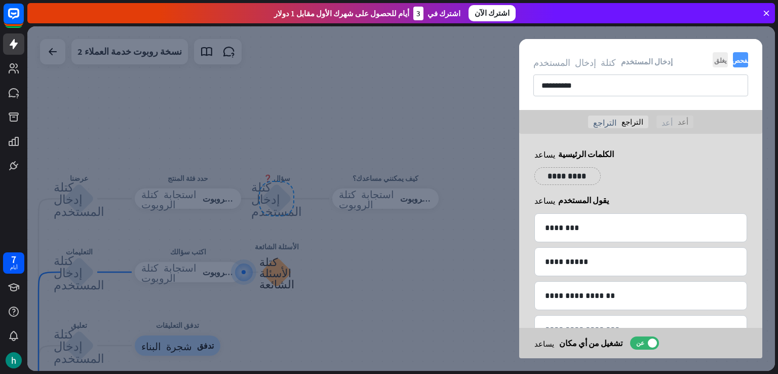
click at [739, 60] on font "يفحص" at bounding box center [741, 60] width 18 height 7
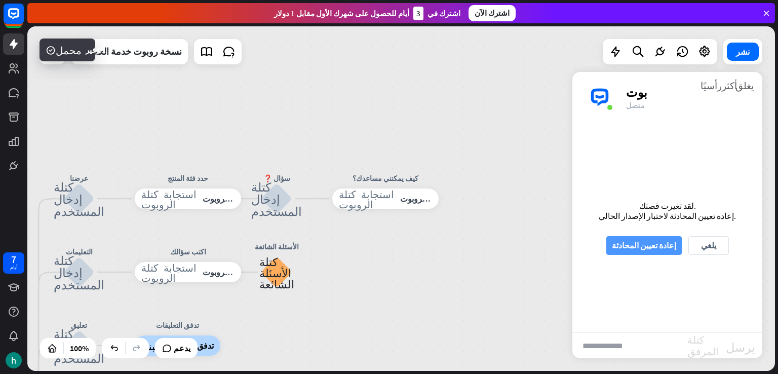
click at [654, 245] on font "إعادة تعيين المحادثة" at bounding box center [644, 245] width 64 height 10
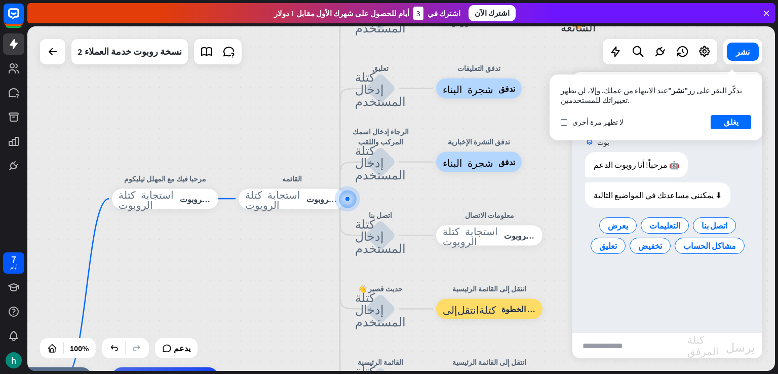
click at [625, 344] on input "text" at bounding box center [630, 345] width 115 height 25
type input "***"
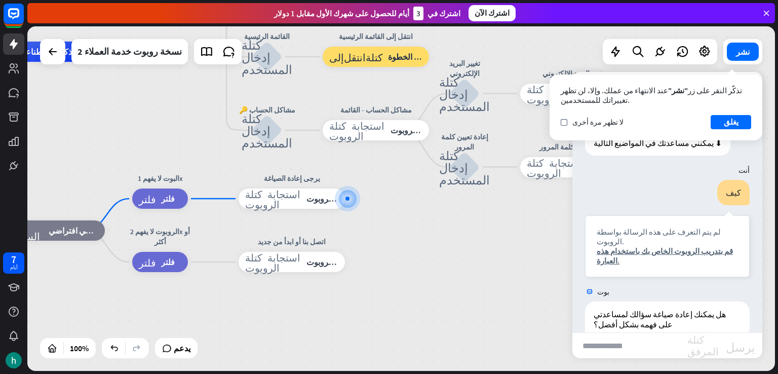
scroll to position [53, 0]
click at [663, 235] on font "لم يتم التعرف على هذه الرسالة بواسطة الروبوت." at bounding box center [659, 236] width 124 height 19
click at [663, 246] on font "قم بتدريب الروبوت الخاص بك باستخدام هذه العبارة." at bounding box center [665, 255] width 136 height 19
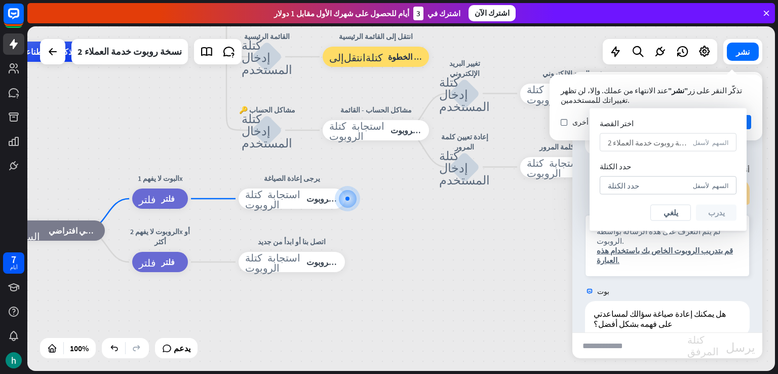
click at [639, 137] on font "نسخة روبوت خدمة العملاء 2" at bounding box center [650, 142] width 85 height 10
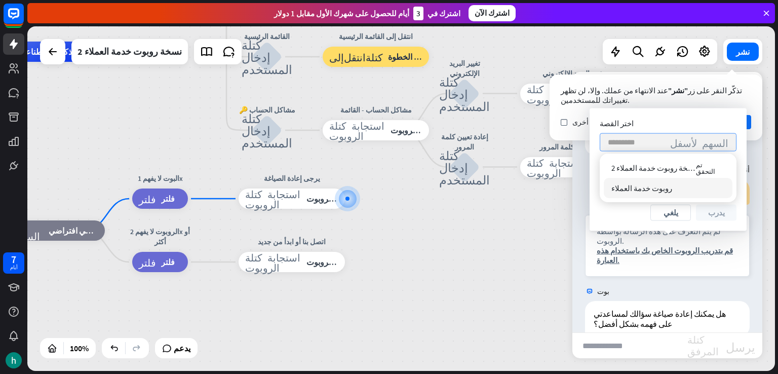
click at [657, 187] on font "روبوت خدمة العملاء" at bounding box center [642, 188] width 61 height 10
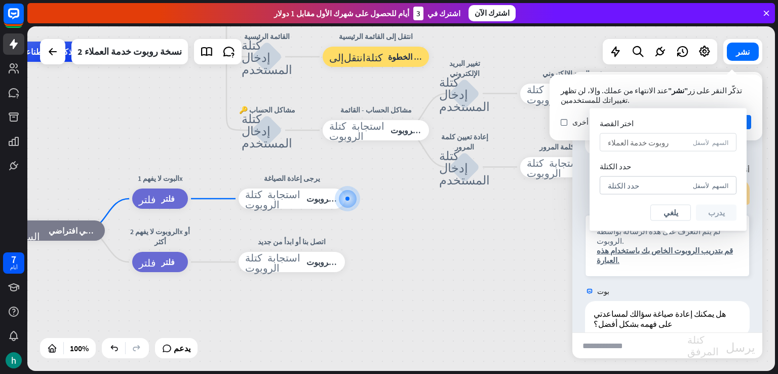
click at [657, 187] on div "حدد الكتلة السهم لأسفل" at bounding box center [668, 185] width 137 height 18
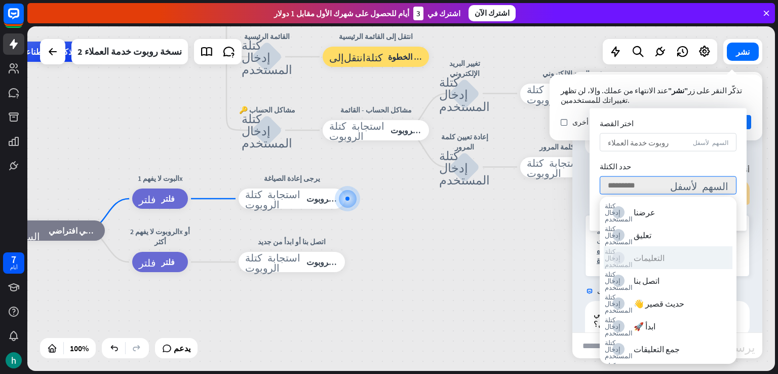
click at [651, 256] on font "التعليمات" at bounding box center [649, 258] width 31 height 10
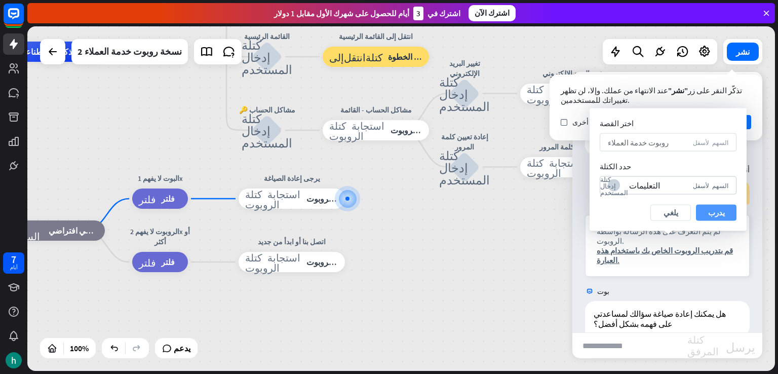
click at [714, 213] on font "يدرب" at bounding box center [717, 213] width 17 height 10
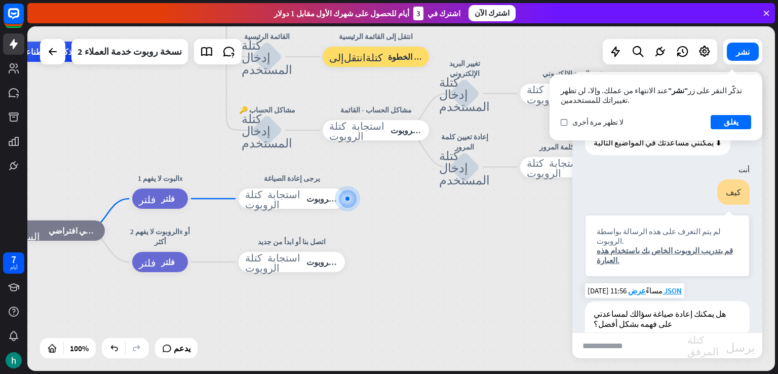
scroll to position [43, 0]
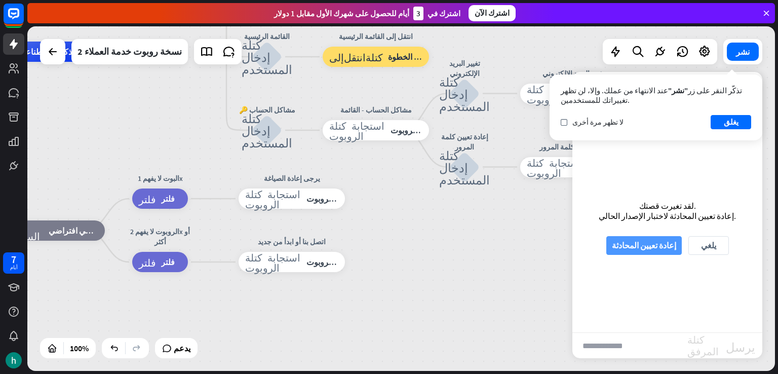
click at [654, 246] on font "إعادة تعيين المحادثة" at bounding box center [644, 245] width 64 height 10
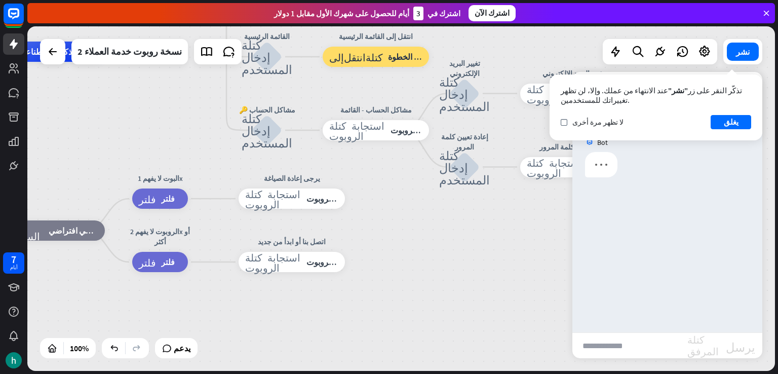
scroll to position [0, 0]
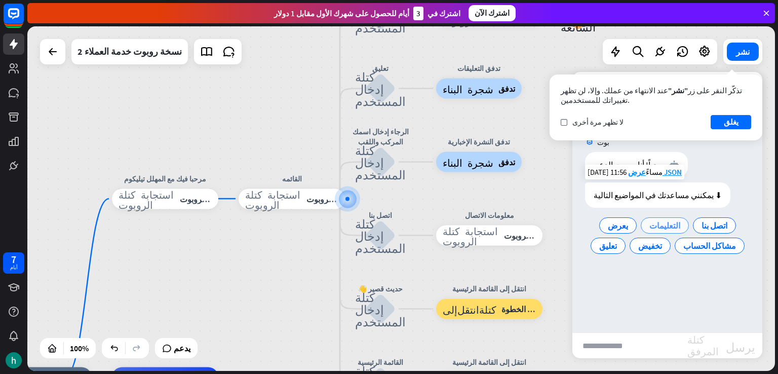
click at [651, 220] on font "التعليمات" at bounding box center [665, 225] width 31 height 10
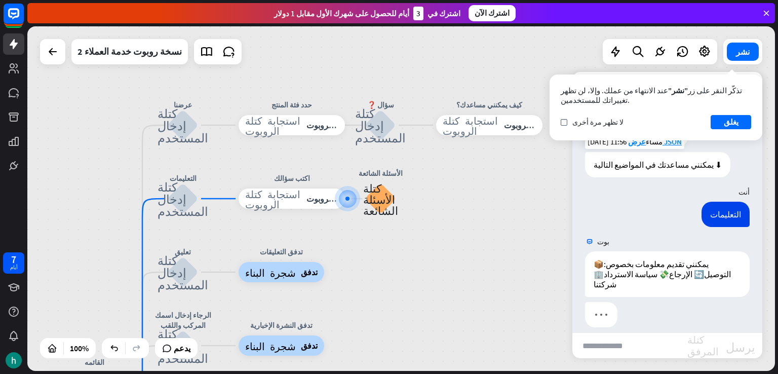
scroll to position [61, 0]
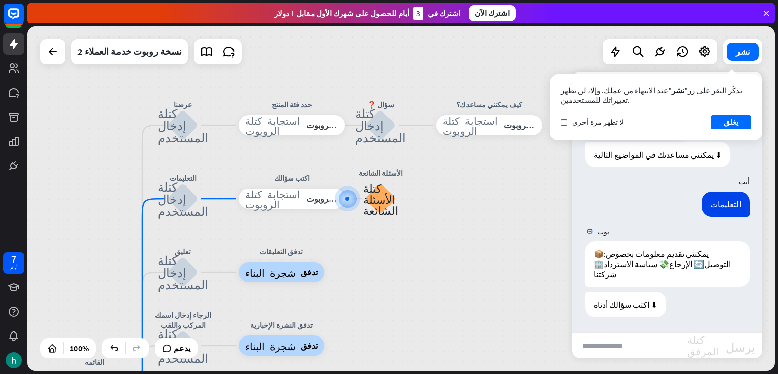
click at [630, 345] on input "text" at bounding box center [630, 345] width 115 height 25
type input "**********"
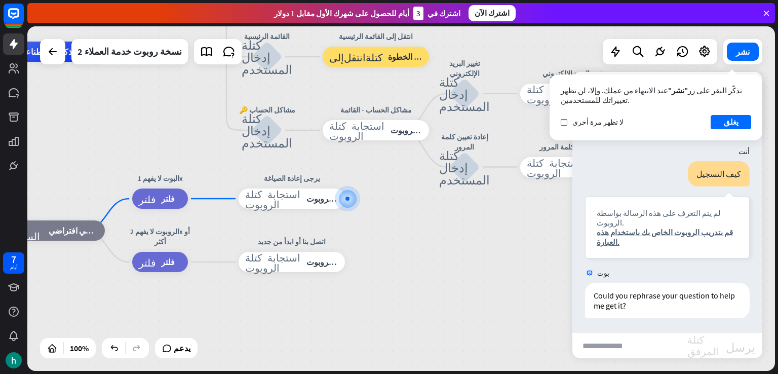
scroll to position [223, 0]
click at [313, 202] on font "استجابة الروبوت" at bounding box center [334, 199] width 54 height 10
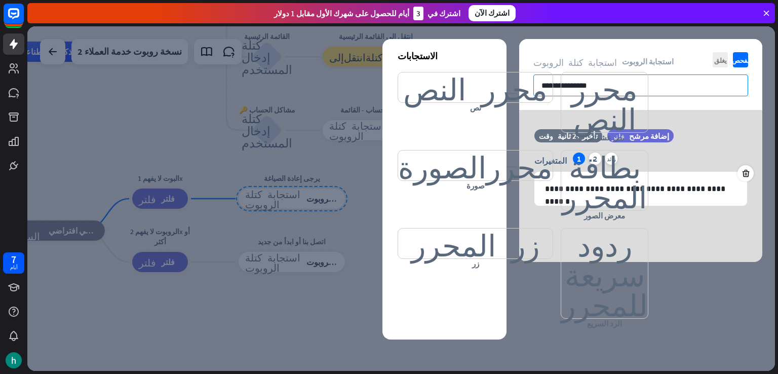
click at [614, 80] on input "**********" at bounding box center [641, 86] width 215 height 22
click at [613, 82] on input "**********" at bounding box center [641, 86] width 215 height 22
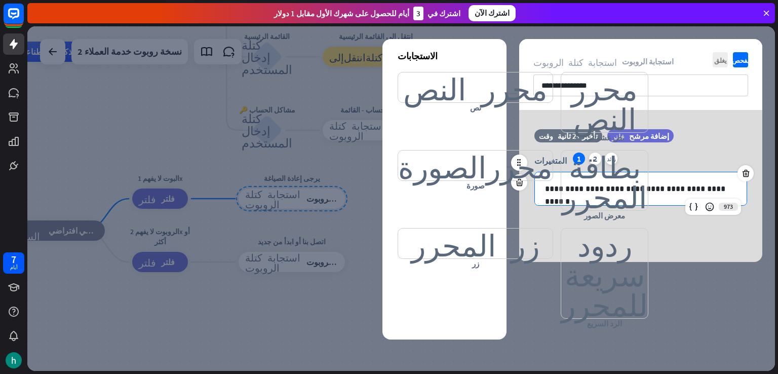
click at [642, 194] on p "**********" at bounding box center [641, 188] width 192 height 13
click at [642, 191] on p "**********" at bounding box center [641, 188] width 192 height 13
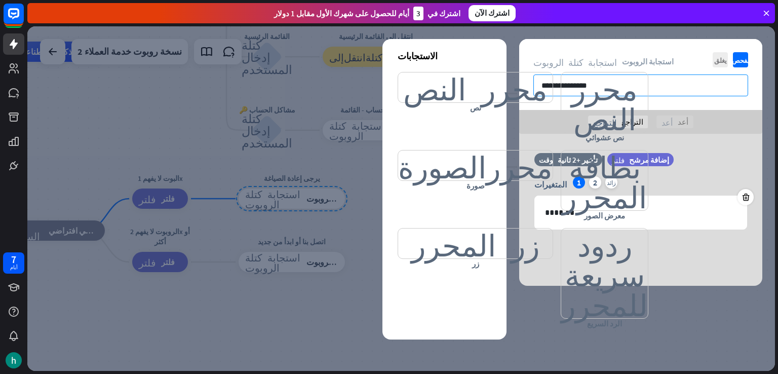
click at [657, 87] on input "**********" at bounding box center [641, 86] width 215 height 22
type input "*******"
click at [691, 144] on div "وقت تأخير +2 ثانية فلتر إضافة مرشح المتغيرات 1 2 زائد 1017 *******" at bounding box center [640, 210] width 243 height 152
click at [743, 58] on font "يفحص" at bounding box center [741, 60] width 18 height 7
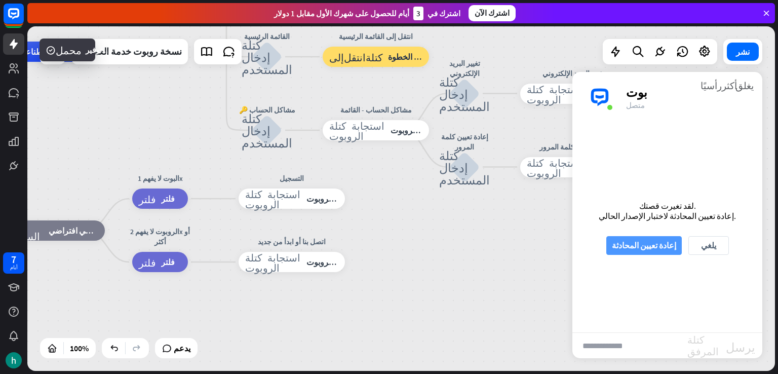
click at [641, 246] on font "إعادة تعيين المحادثة" at bounding box center [644, 245] width 64 height 10
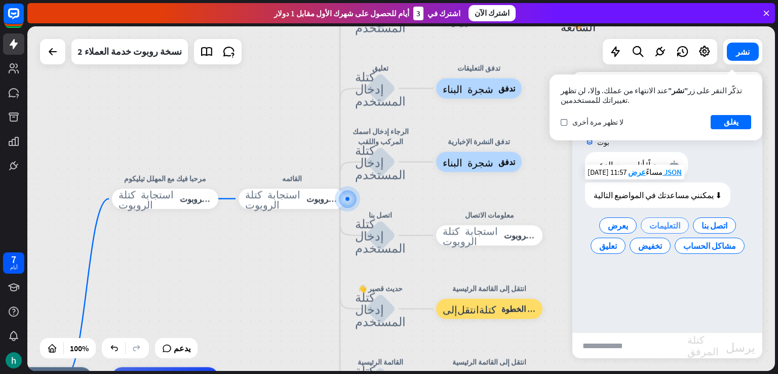
click at [645, 219] on div "التعليمات" at bounding box center [665, 225] width 48 height 16
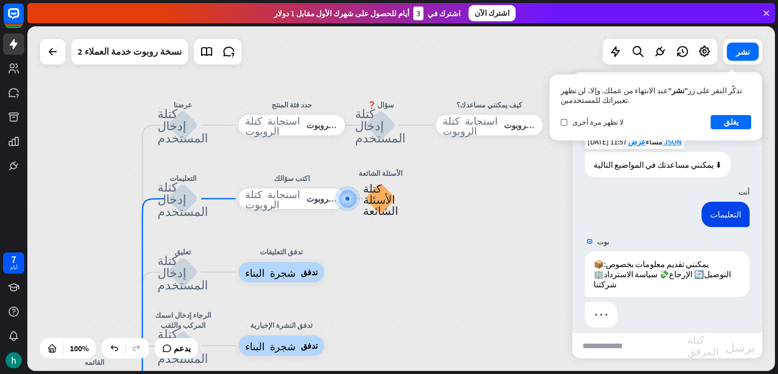
scroll to position [61, 0]
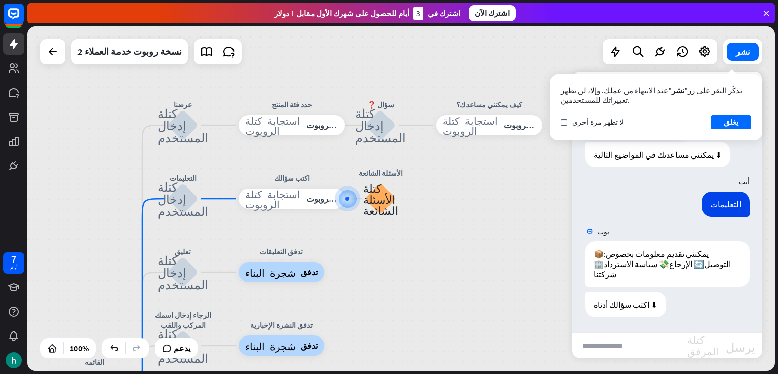
click at [620, 345] on input "text" at bounding box center [630, 345] width 115 height 25
type input "*****"
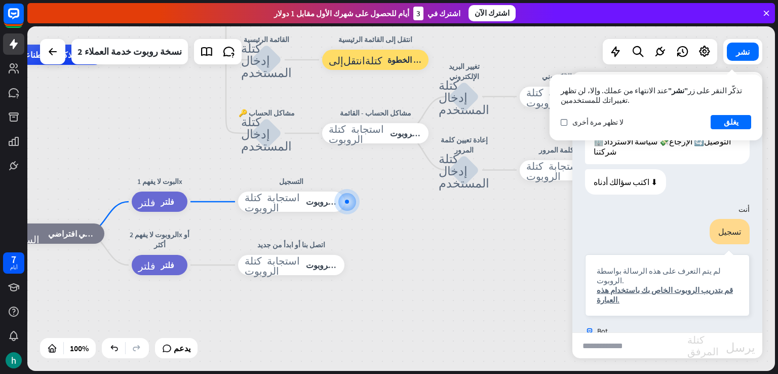
scroll to position [213, 0]
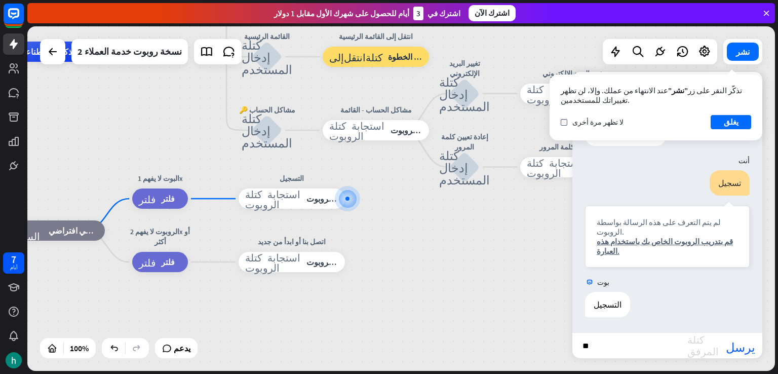
type input "*"
type input "***"
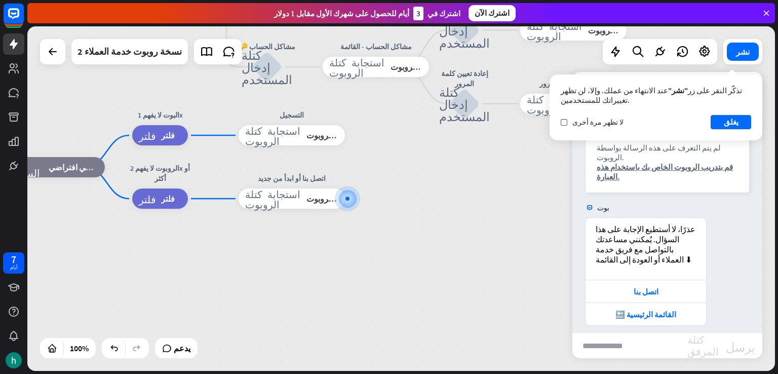
scroll to position [448, 0]
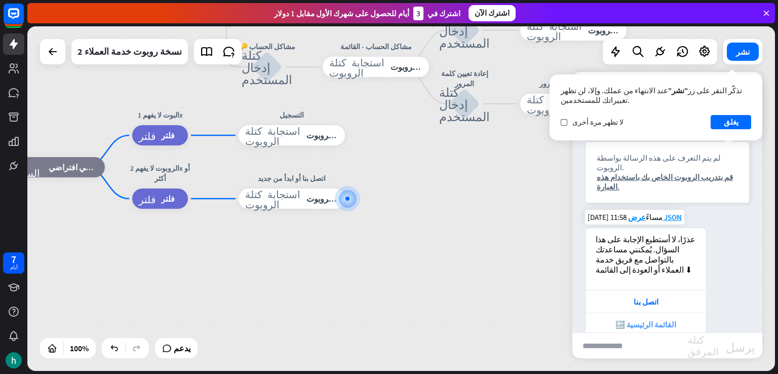
click at [642, 320] on font "🔙 القائمة الرئيسية" at bounding box center [646, 325] width 61 height 10
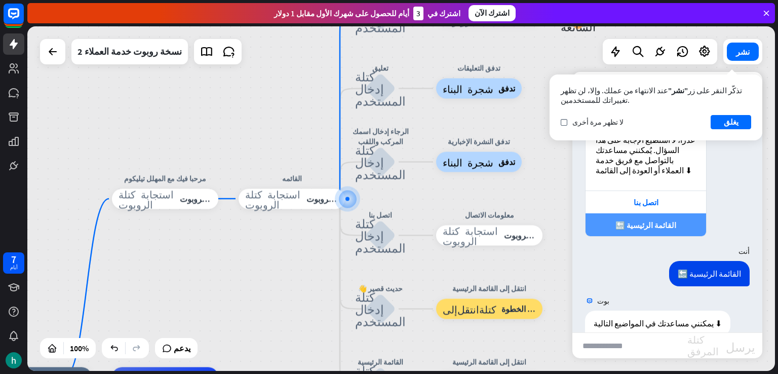
scroll to position [595, 0]
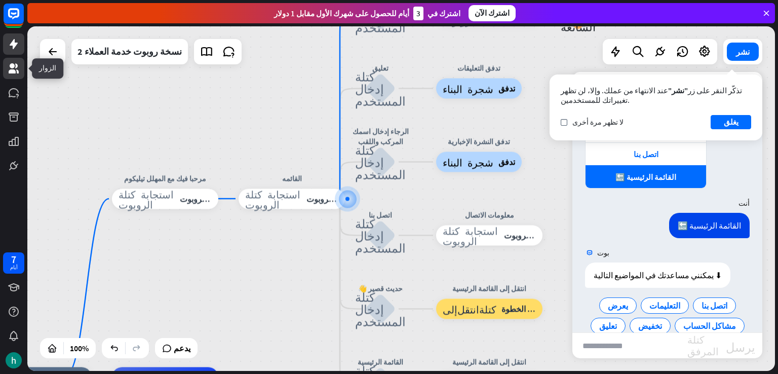
click at [5, 71] on link at bounding box center [13, 68] width 21 height 21
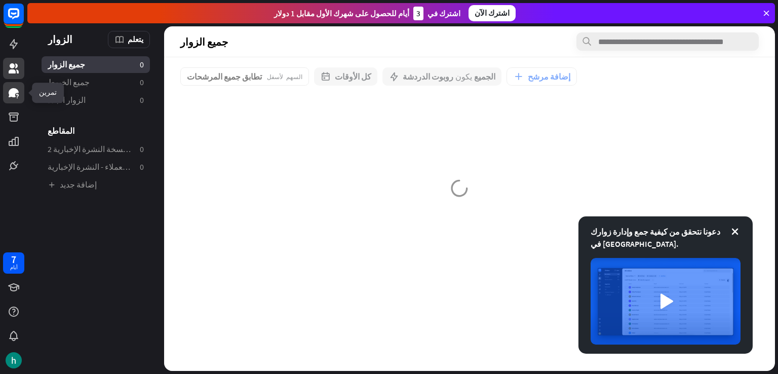
click at [14, 94] on icon at bounding box center [14, 92] width 10 height 9
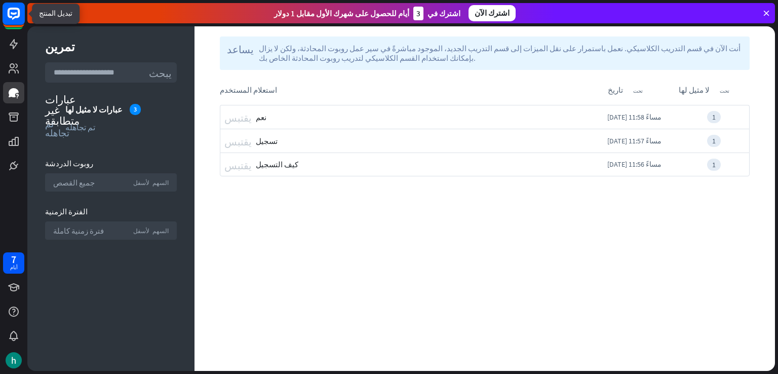
click at [8, 10] on icon at bounding box center [14, 14] width 12 height 12
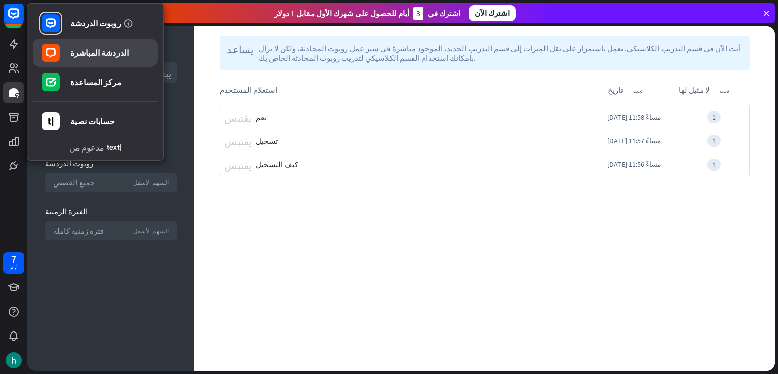
click at [69, 58] on link "الدردشة المباشرة" at bounding box center [95, 53] width 125 height 28
